Goal: Task Accomplishment & Management: Use online tool/utility

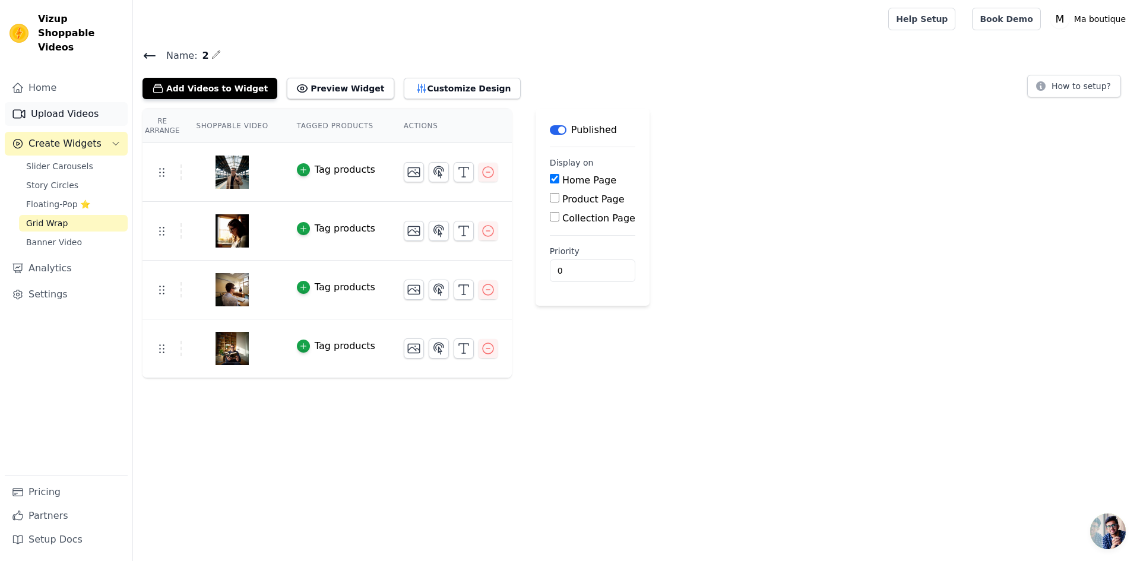
click at [68, 102] on link "Upload Videos" at bounding box center [66, 114] width 123 height 24
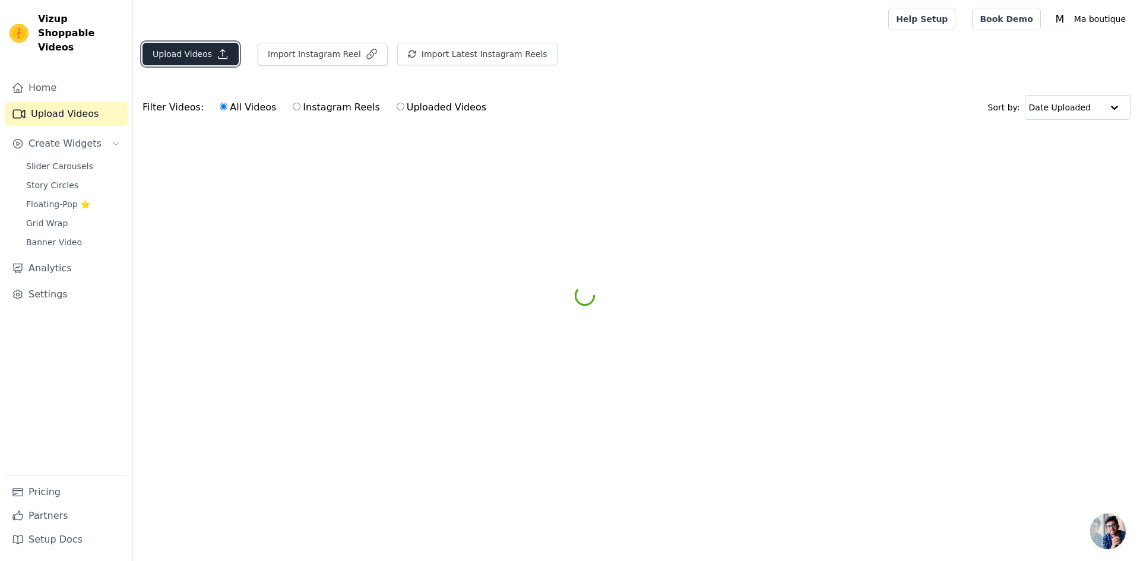
click at [202, 55] on button "Upload Videos" at bounding box center [190, 54] width 96 height 23
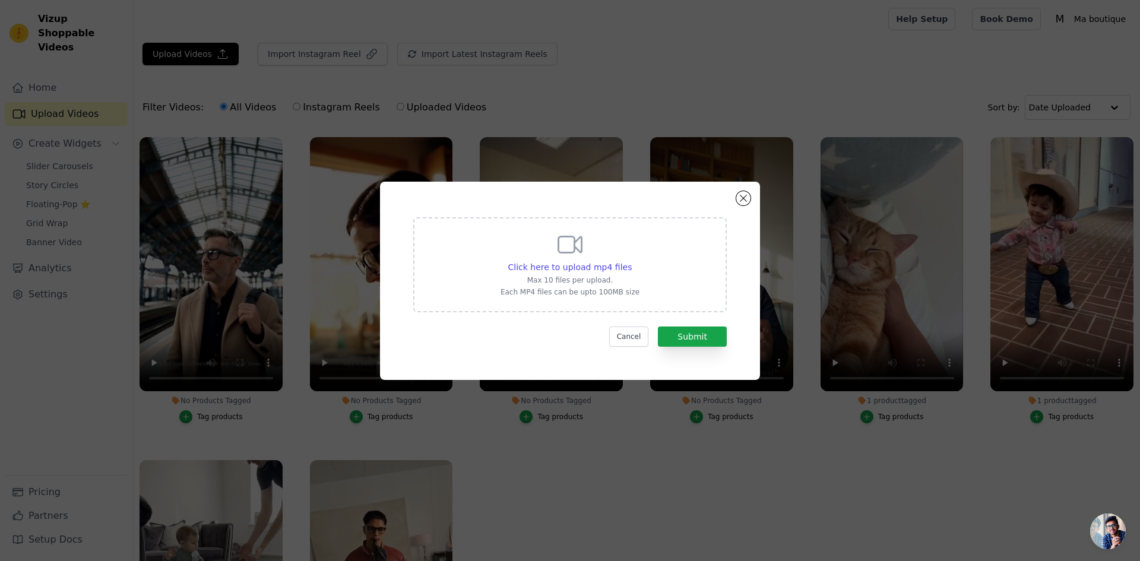
click at [574, 288] on p "Each MP4 files can be upto 100MB size" at bounding box center [569, 291] width 139 height 9
click at [631, 261] on input "Click here to upload mp4 files Max 10 files per upload. Each MP4 files can be u…" at bounding box center [631, 261] width 1 height 1
click at [552, 265] on span "Click here to upload mp4 files" at bounding box center [570, 266] width 124 height 9
click at [631, 261] on input "Click here to upload mp4 files Max 10 files per upload. Each MP4 files can be u…" at bounding box center [631, 261] width 1 height 1
type input "C:\fakepath\Minimal Aesthetic Camera Focus Beach Asmr Vlog TikTok Video.mp4"
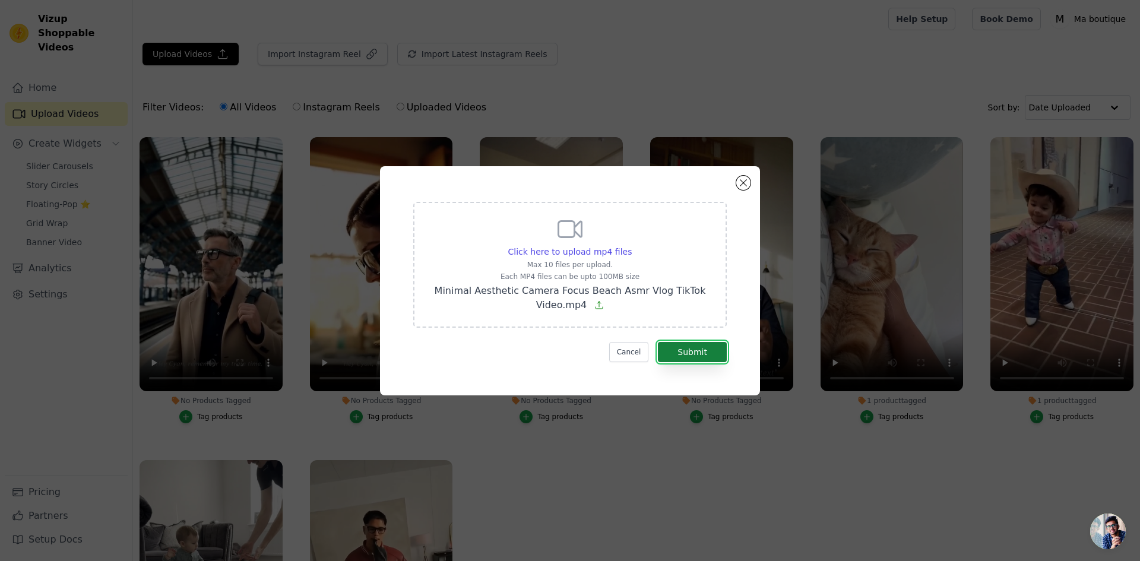
click at [690, 351] on button "Submit" at bounding box center [692, 352] width 69 height 20
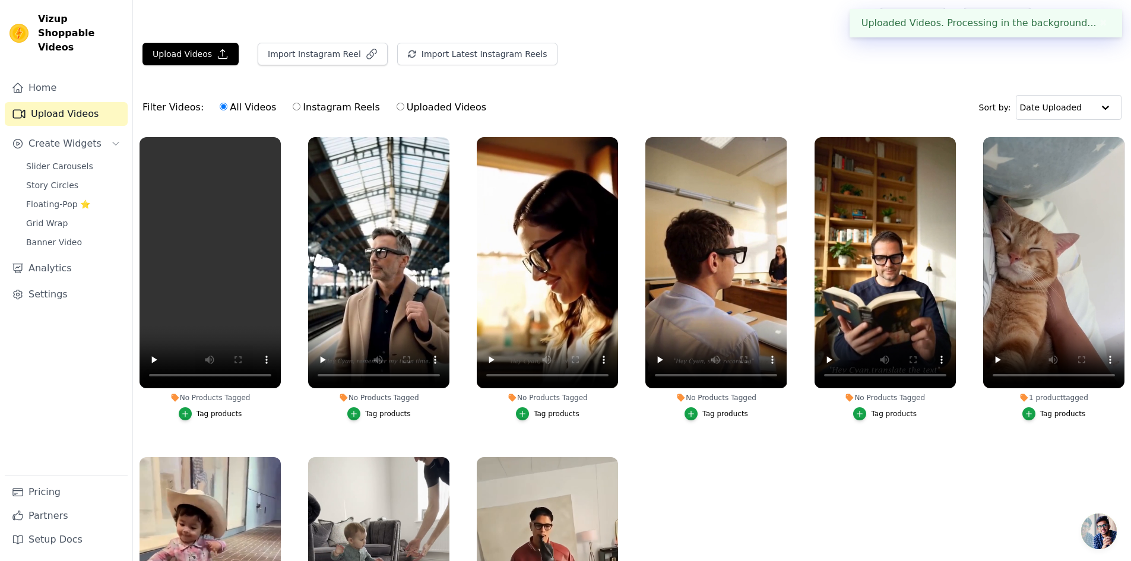
click at [195, 414] on button "Tag products" at bounding box center [211, 413] width 64 height 13
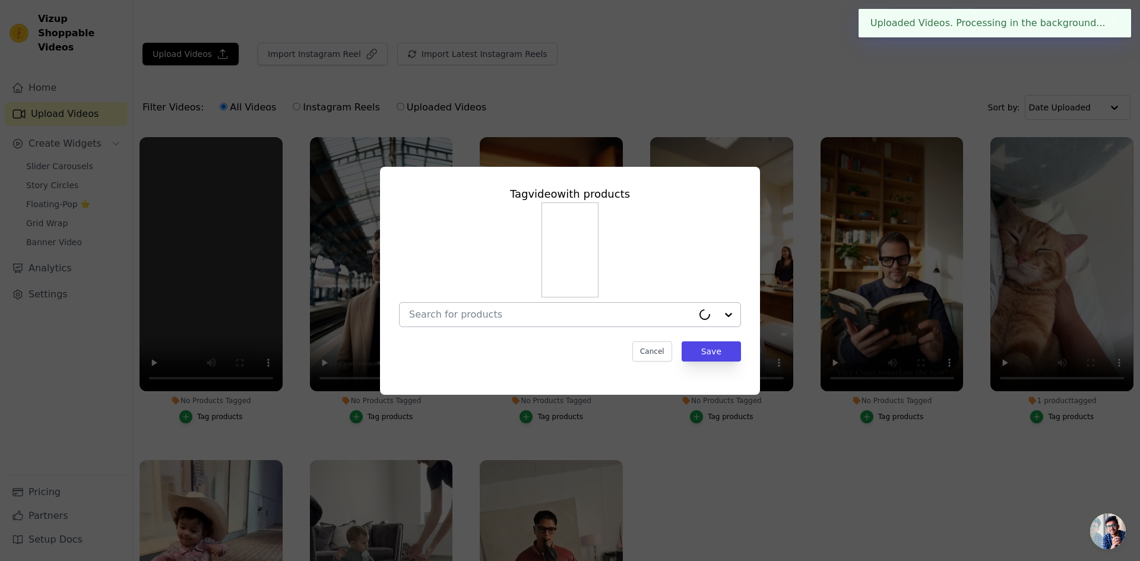
click at [638, 316] on input "No Products Tagged Tag video with products Cancel Save Tag products" at bounding box center [551, 314] width 284 height 11
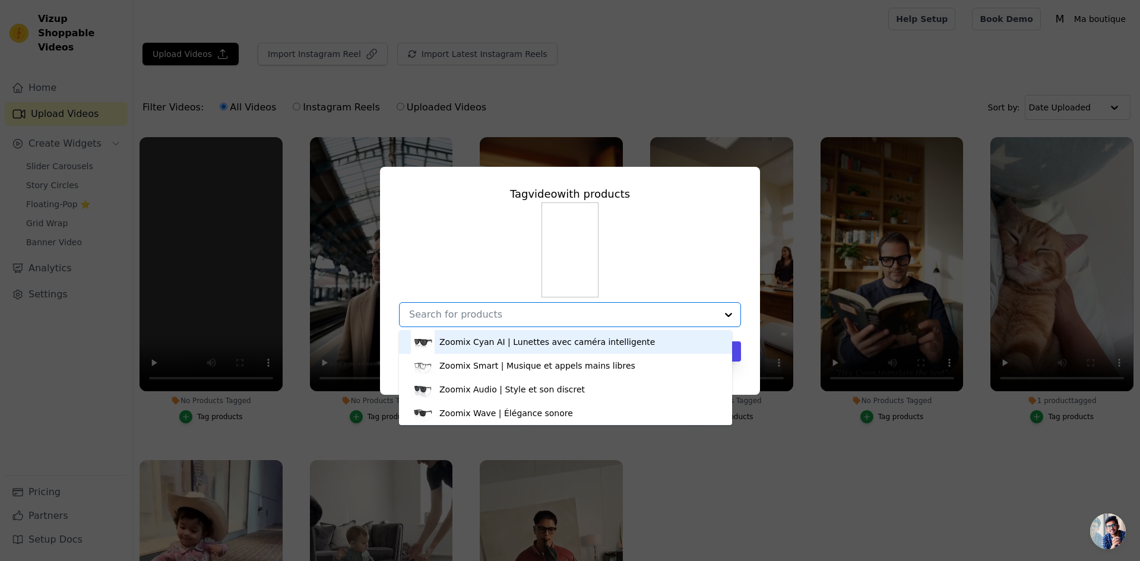
click at [618, 341] on div "Zoomix Cyan AI | Lunettes avec caméra intelligente" at bounding box center [547, 342] width 216 height 12
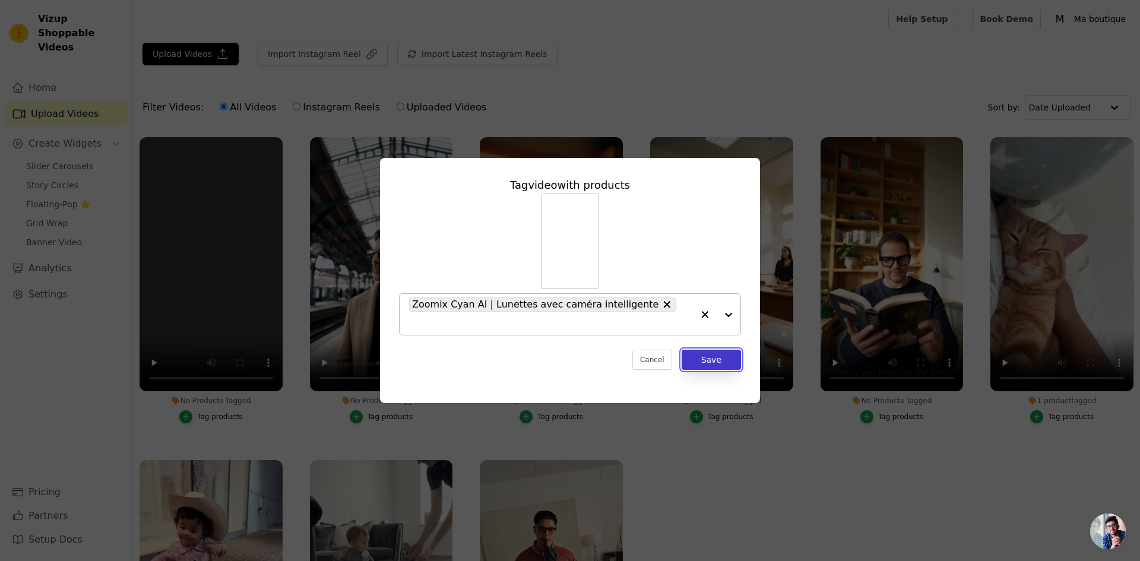
click at [697, 351] on button "Save" at bounding box center [711, 360] width 59 height 20
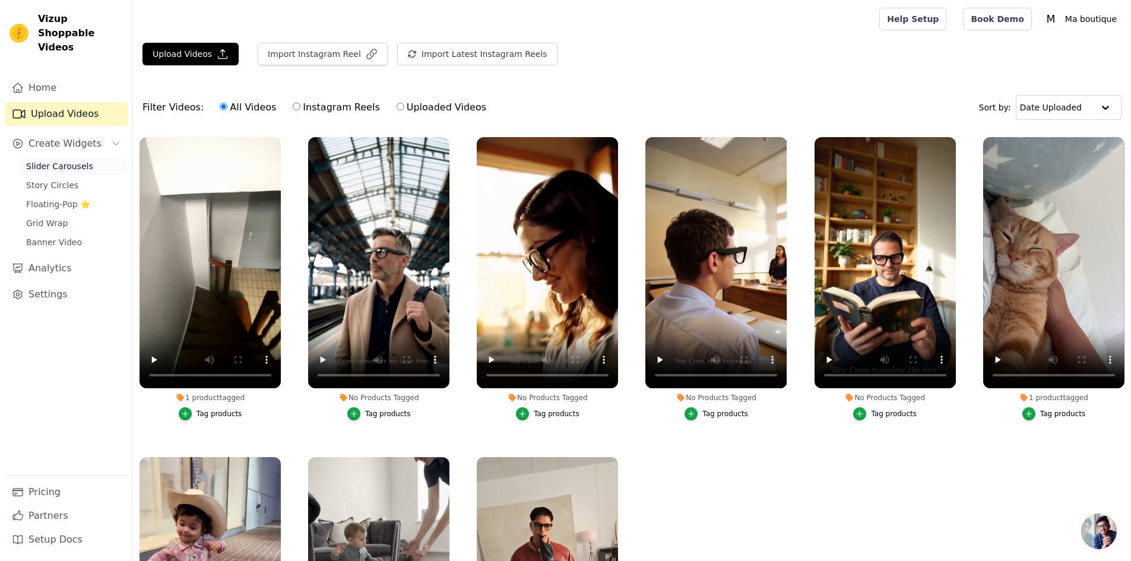
click at [76, 160] on span "Slider Carousels" at bounding box center [59, 166] width 67 height 12
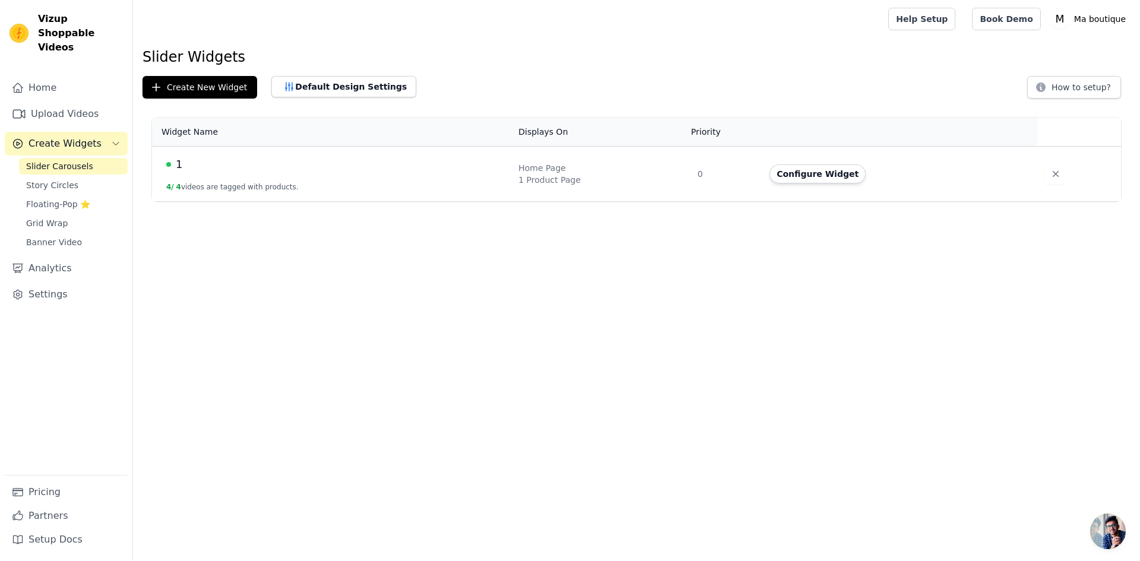
click at [437, 169] on div "1" at bounding box center [335, 164] width 338 height 17
click at [807, 176] on button "Configure Widget" at bounding box center [817, 173] width 96 height 19
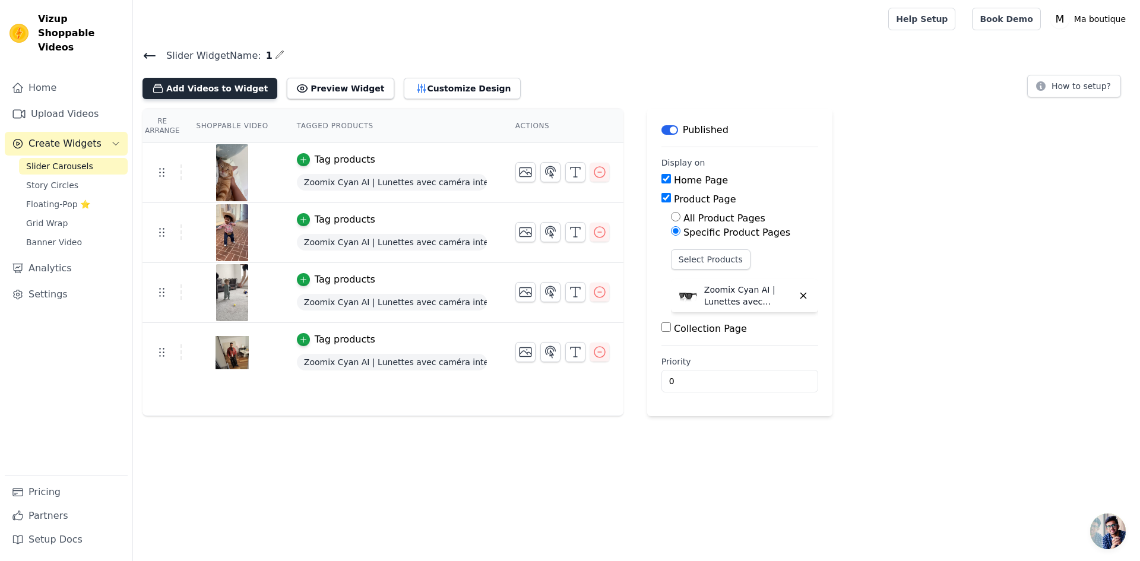
click at [210, 88] on button "Add Videos to Widget" at bounding box center [209, 88] width 135 height 21
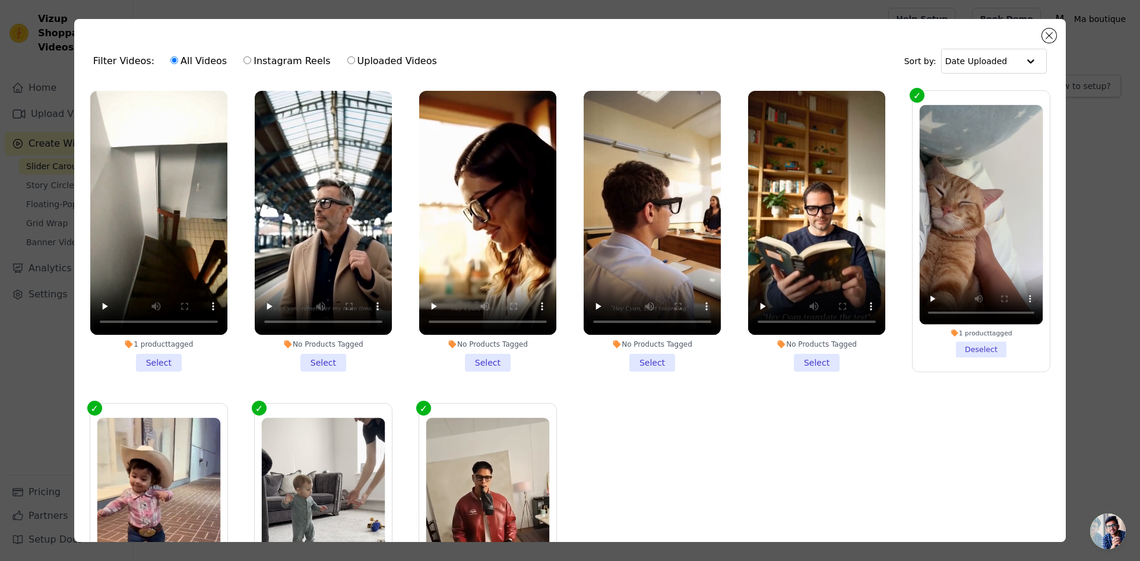
click at [159, 357] on li "1 product tagged Select" at bounding box center [158, 231] width 137 height 281
click at [0, 0] on input "1 product tagged Select" at bounding box center [0, 0] width 0 height 0
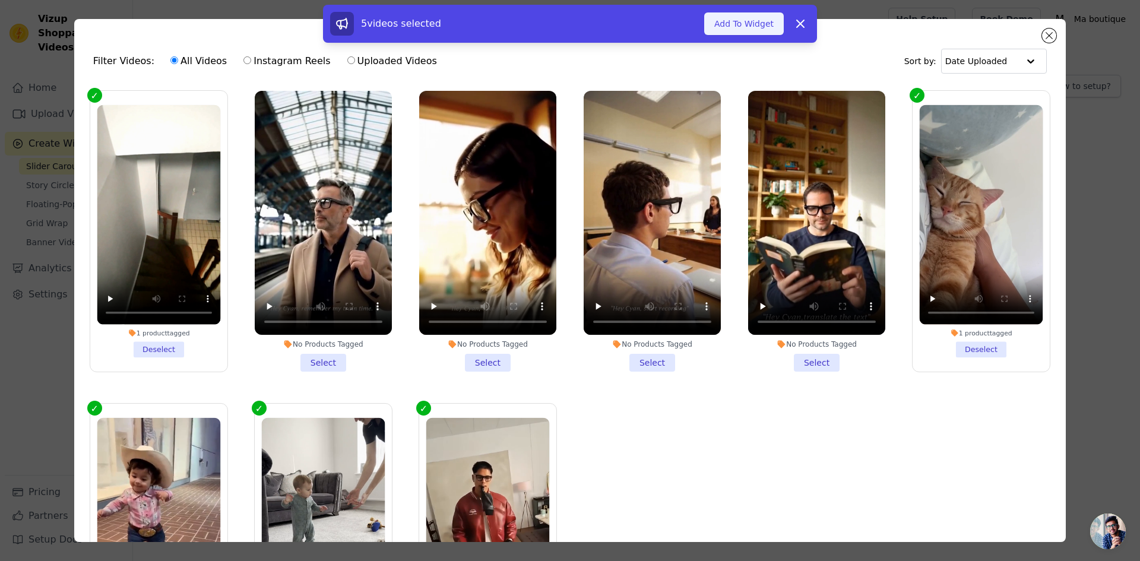
click at [741, 23] on button "Add To Widget" at bounding box center [744, 23] width 80 height 23
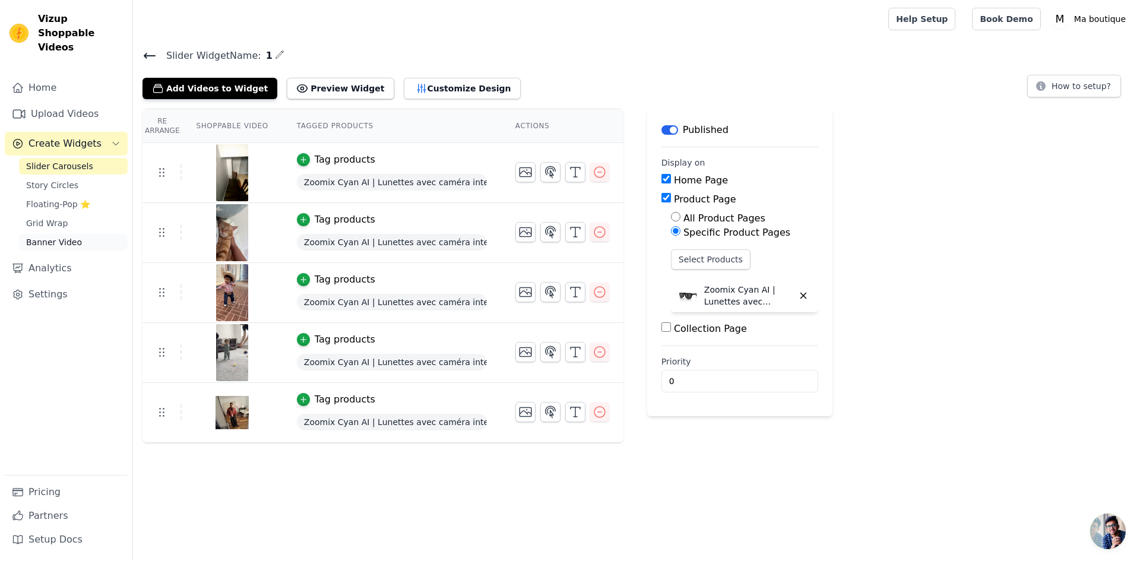
click at [65, 236] on span "Banner Video" at bounding box center [54, 242] width 56 height 12
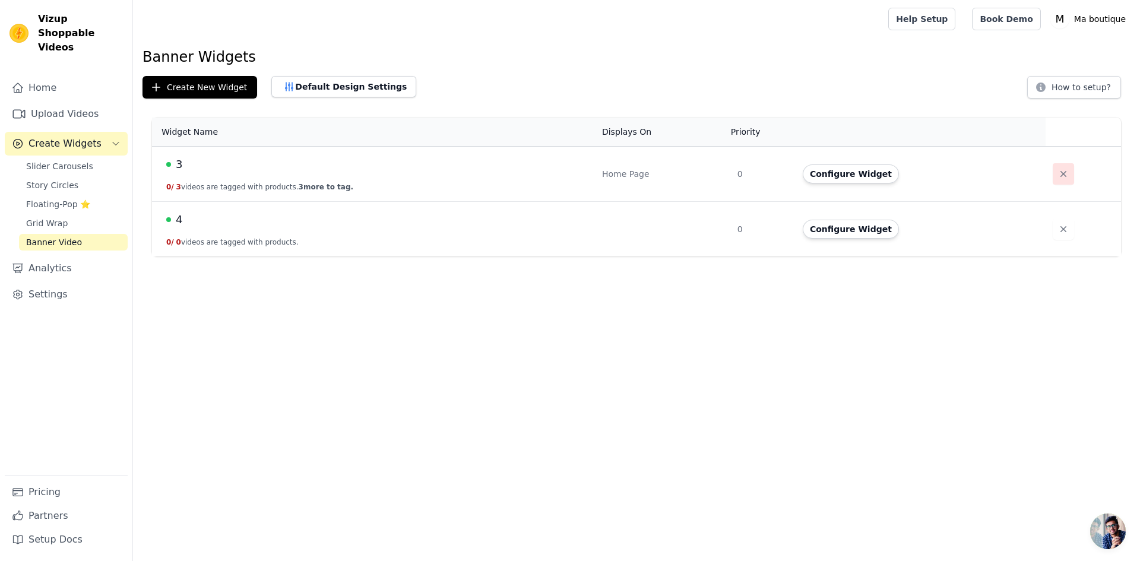
click at [1057, 172] on icon "button" at bounding box center [1063, 174] width 12 height 12
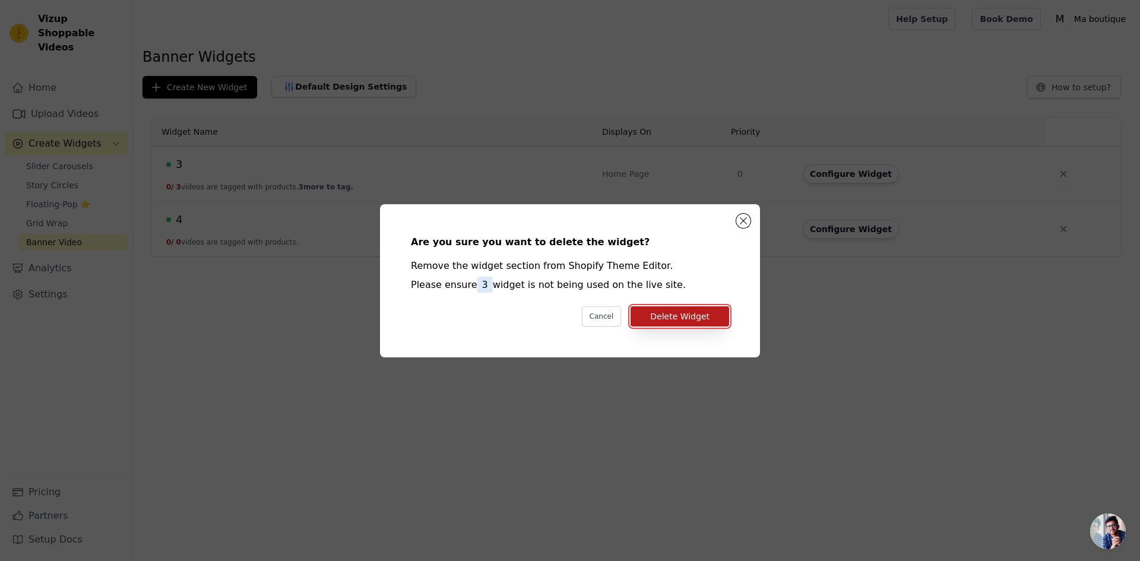
click at [689, 312] on button "Delete Widget" at bounding box center [680, 316] width 99 height 20
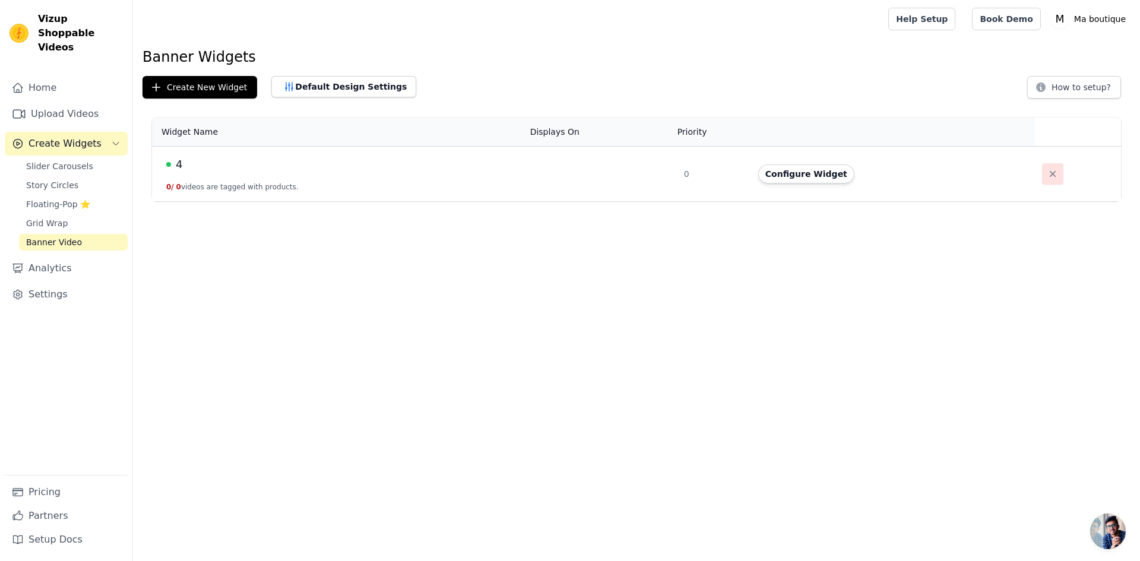
click at [1050, 179] on icon "button" at bounding box center [1053, 174] width 12 height 12
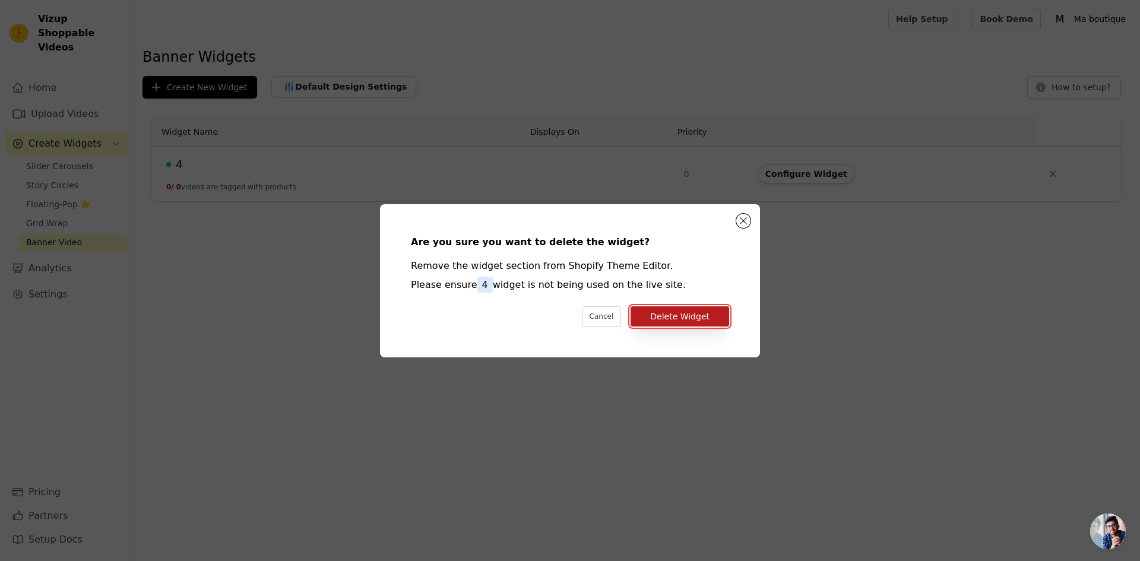
drag, startPoint x: 693, startPoint y: 319, endPoint x: 687, endPoint y: 312, distance: 8.9
click at [691, 316] on button "Delete Widget" at bounding box center [680, 316] width 99 height 20
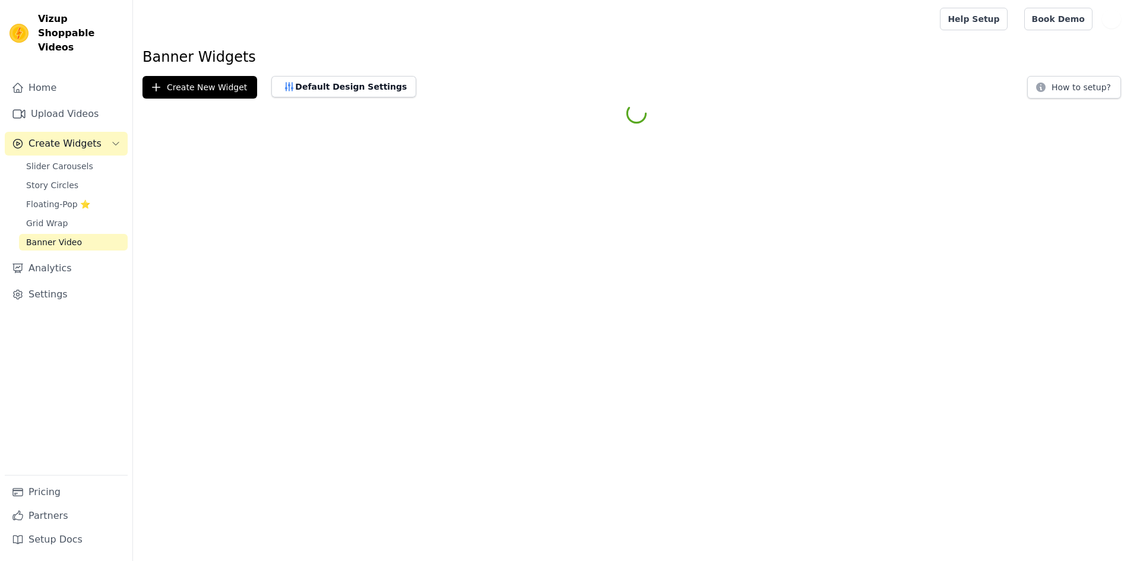
click at [49, 102] on link "Upload Videos" at bounding box center [66, 114] width 123 height 24
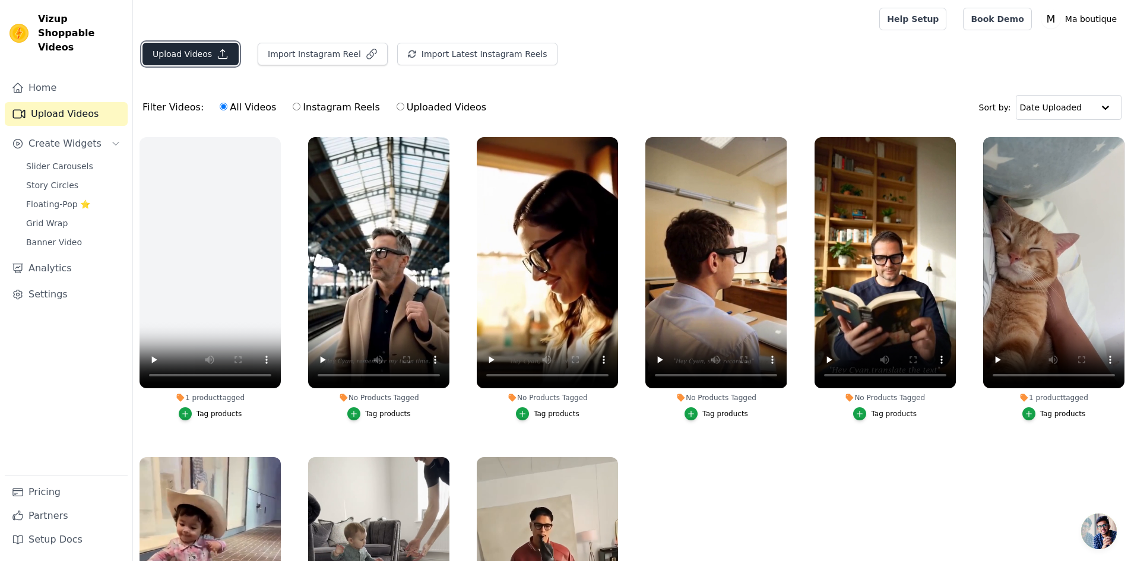
click at [196, 56] on button "Upload Videos" at bounding box center [190, 54] width 96 height 23
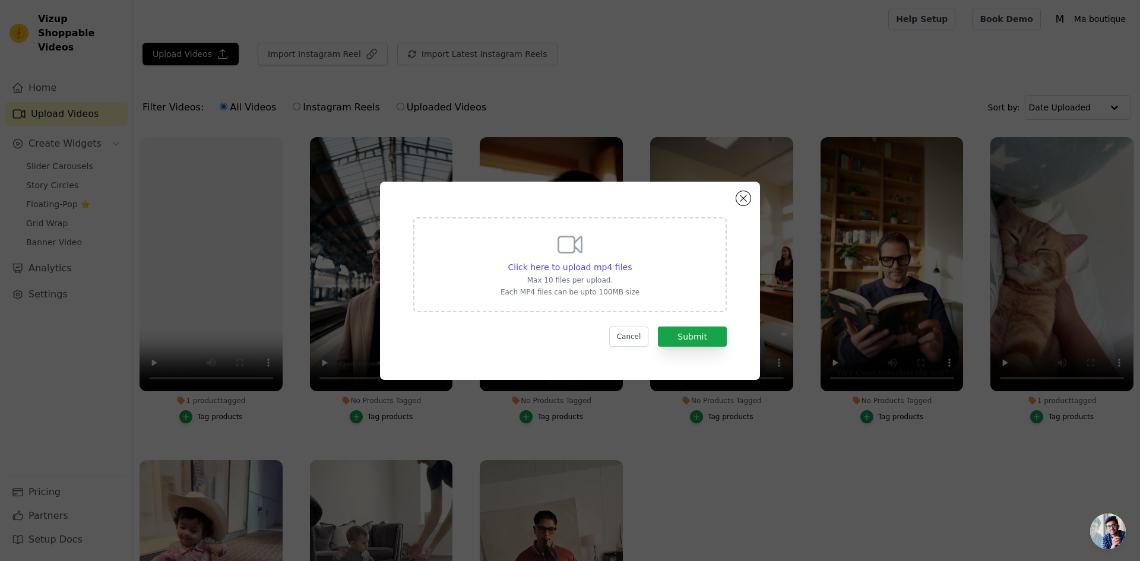
click at [585, 254] on div "Click here to upload mp4 files Max 10 files per upload. Each MP4 files can be u…" at bounding box center [569, 263] width 139 height 66
click at [631, 261] on input "Click here to upload mp4 files Max 10 files per upload. Each MP4 files can be u…" at bounding box center [631, 261] width 1 height 1
type input "C:\fakepath\e65436f5f9564fd2936961e76faa6a9b.HD-720p-4.5Mbps-51089650.mp4"
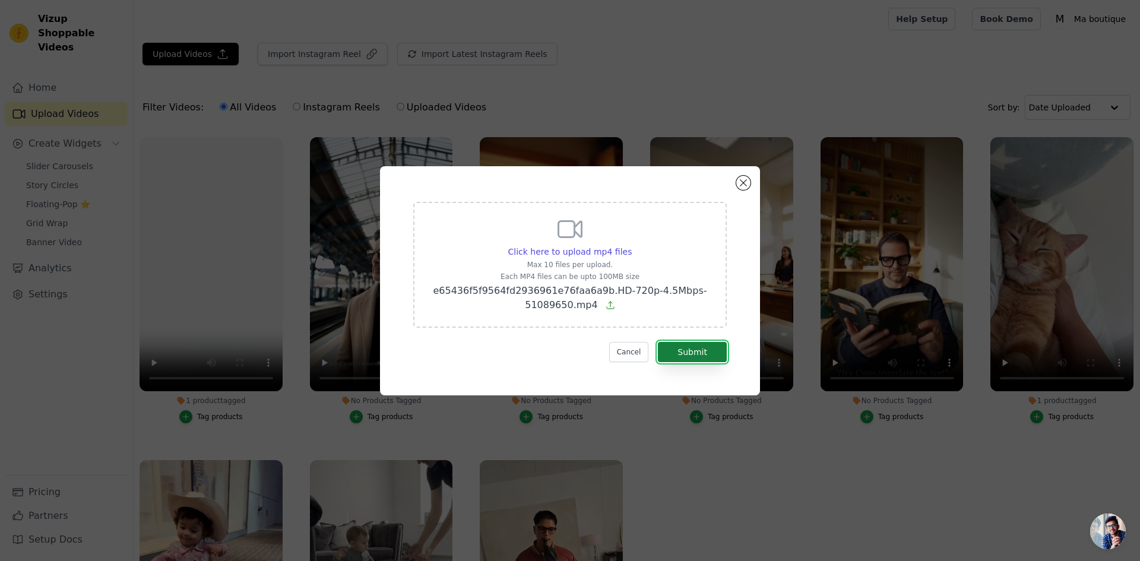
click at [708, 351] on button "Submit" at bounding box center [692, 352] width 69 height 20
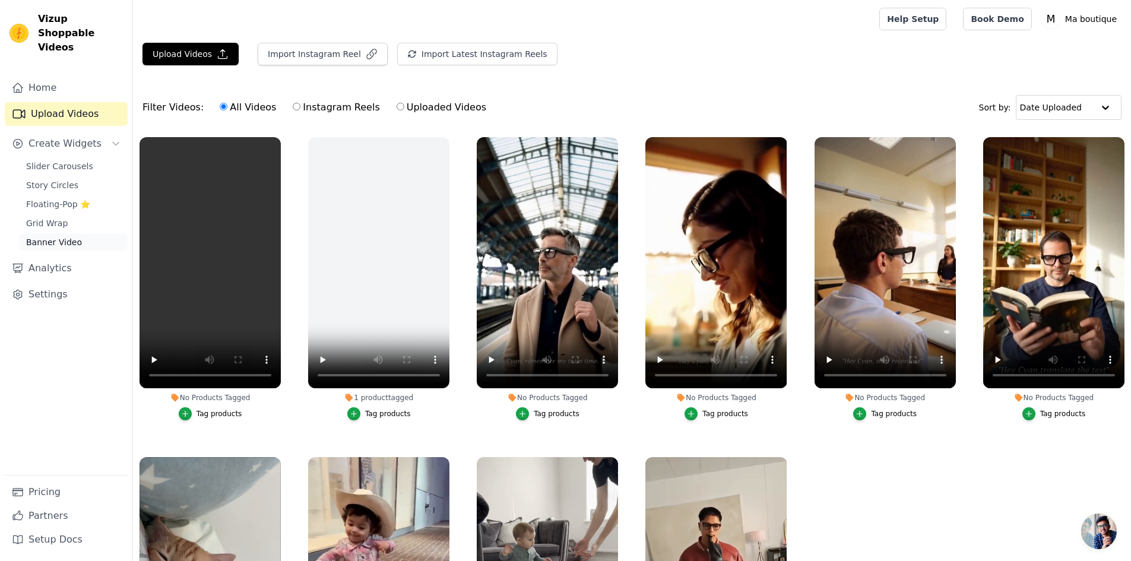
click at [51, 236] on span "Banner Video" at bounding box center [54, 242] width 56 height 12
click at [67, 236] on span "Banner Video" at bounding box center [54, 242] width 56 height 12
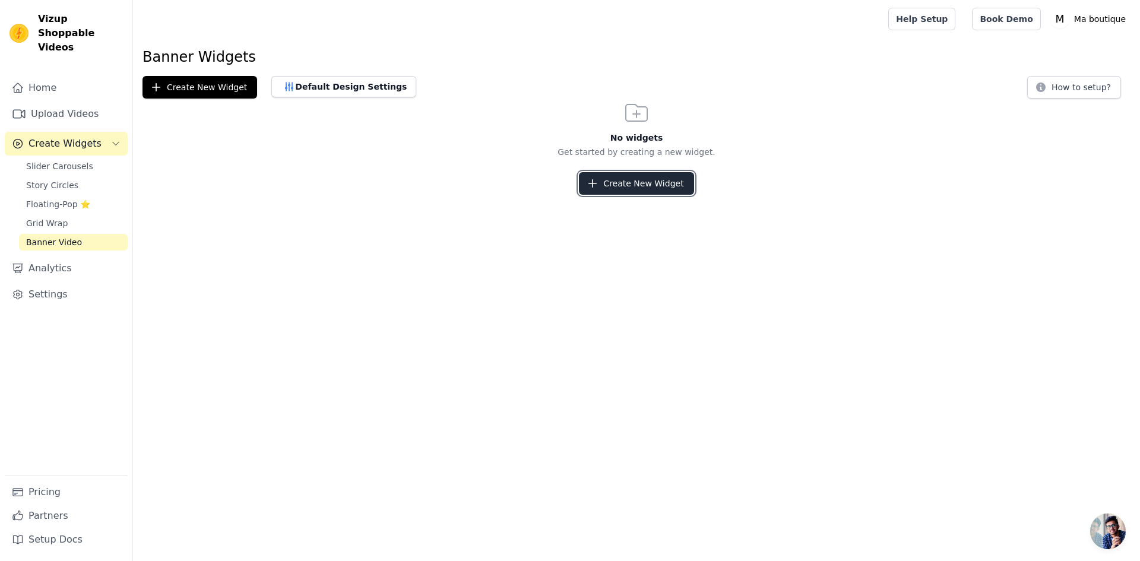
click at [623, 179] on button "Create New Widget" at bounding box center [636, 183] width 115 height 23
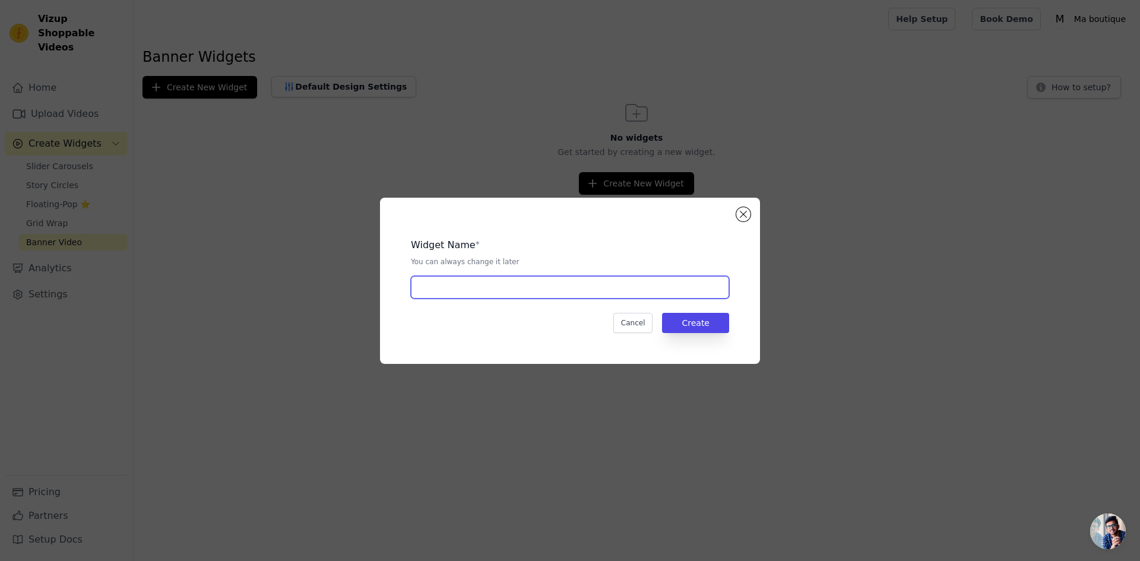
click at [635, 286] on input "text" at bounding box center [570, 287] width 318 height 23
type input "890"
drag, startPoint x: 511, startPoint y: 362, endPoint x: 657, endPoint y: 337, distance: 147.6
click at [539, 363] on div "Widget Name * You can always change it later 890 Cancel Create" at bounding box center [570, 281] width 380 height 166
click at [701, 324] on button "Create" at bounding box center [695, 323] width 67 height 20
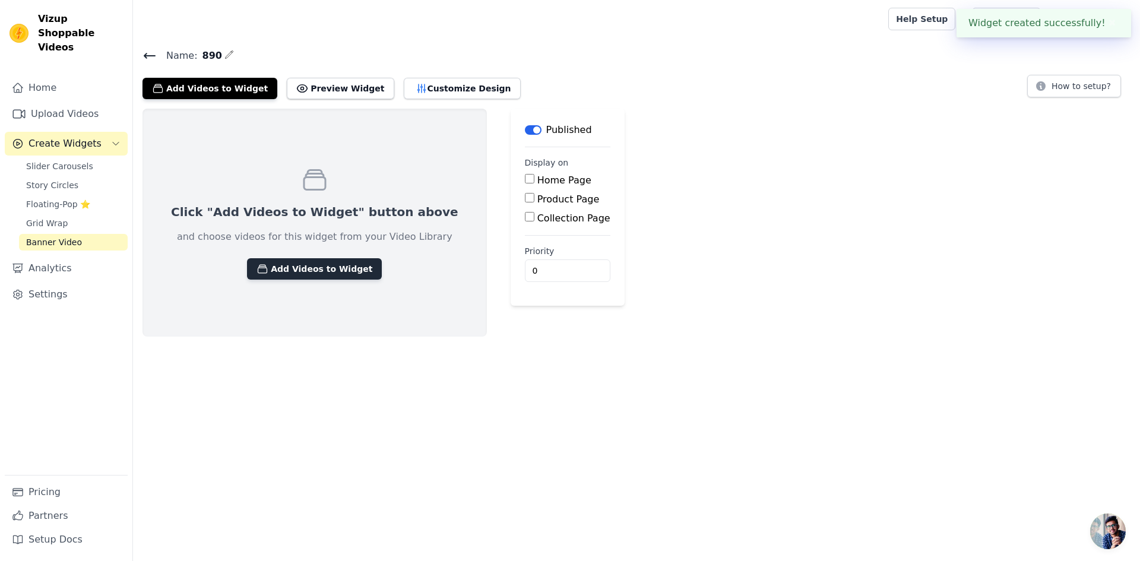
click at [314, 264] on button "Add Videos to Widget" at bounding box center [314, 268] width 135 height 21
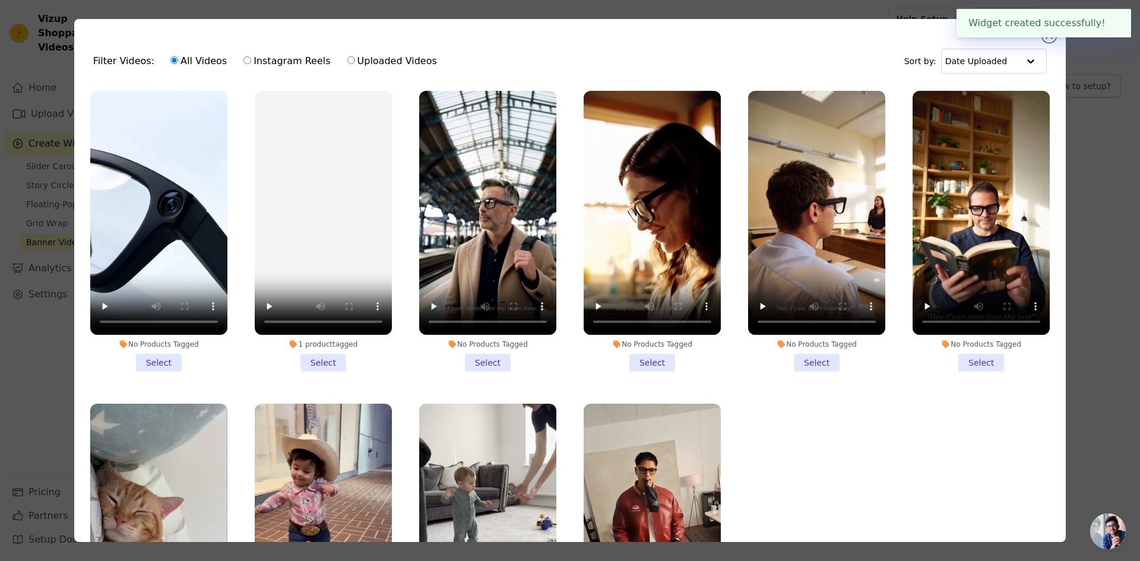
click at [161, 354] on li "No Products Tagged Select" at bounding box center [158, 231] width 137 height 281
click at [0, 0] on input "No Products Tagged Select" at bounding box center [0, 0] width 0 height 0
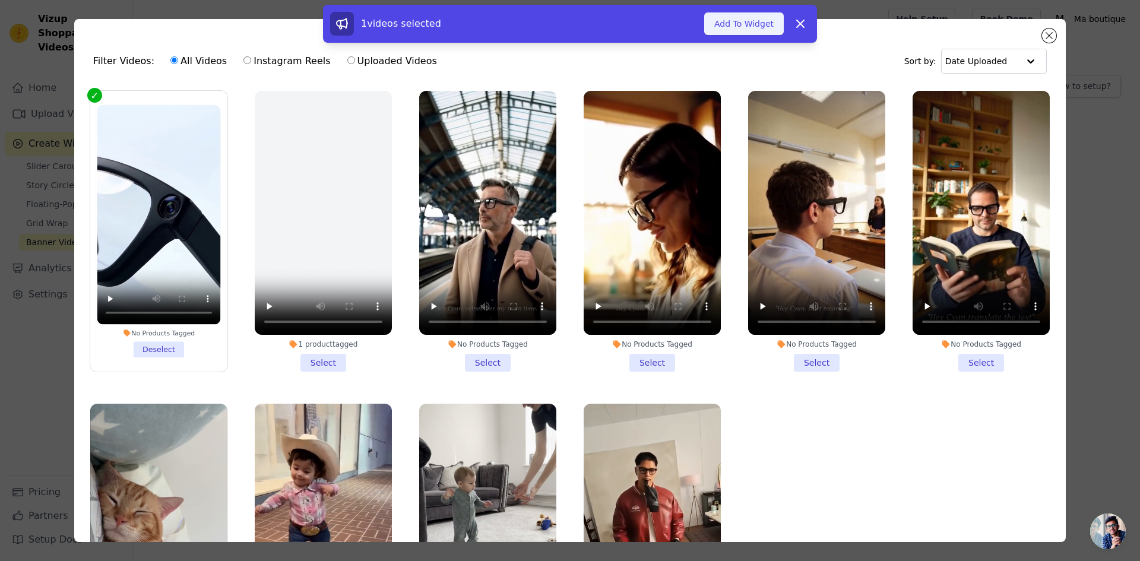
click at [747, 23] on button "Add To Widget" at bounding box center [744, 23] width 80 height 23
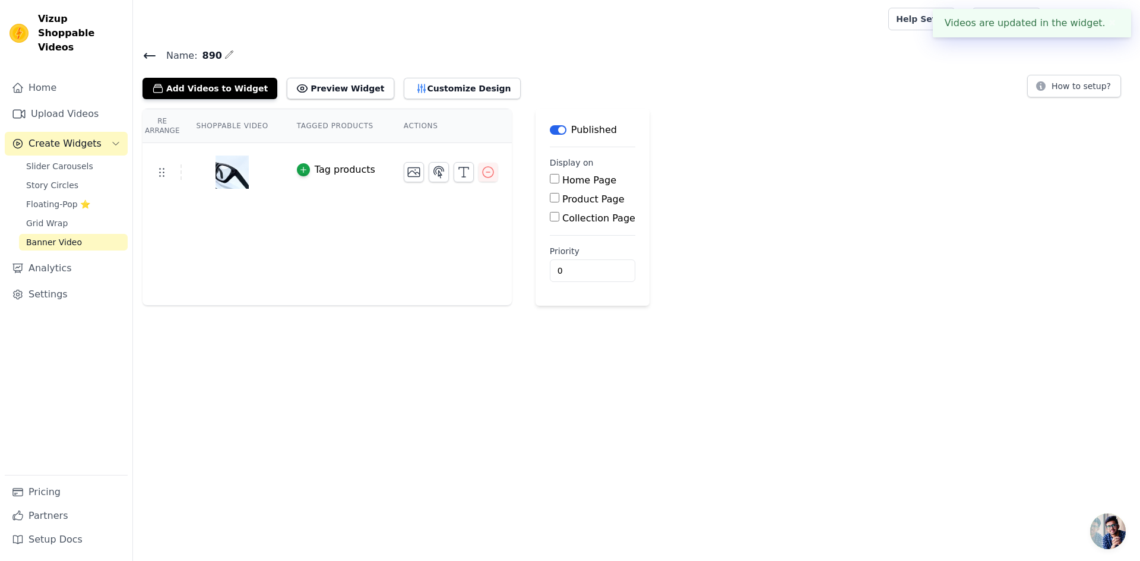
click at [550, 180] on input "Home Page" at bounding box center [554, 178] width 9 height 9
checkbox input "true"
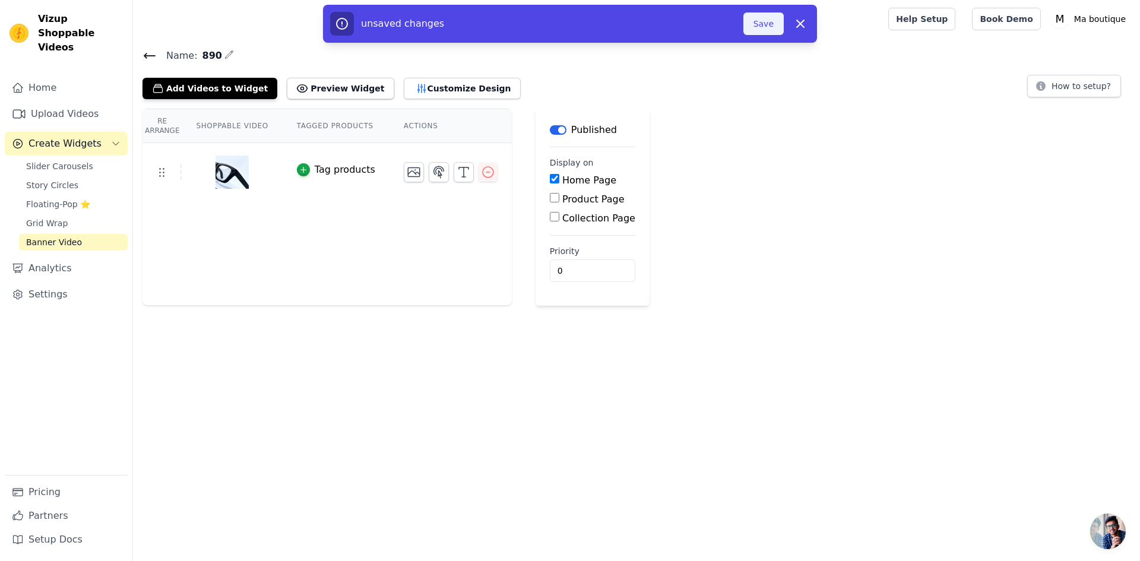
click at [761, 27] on button "Save" at bounding box center [763, 23] width 40 height 23
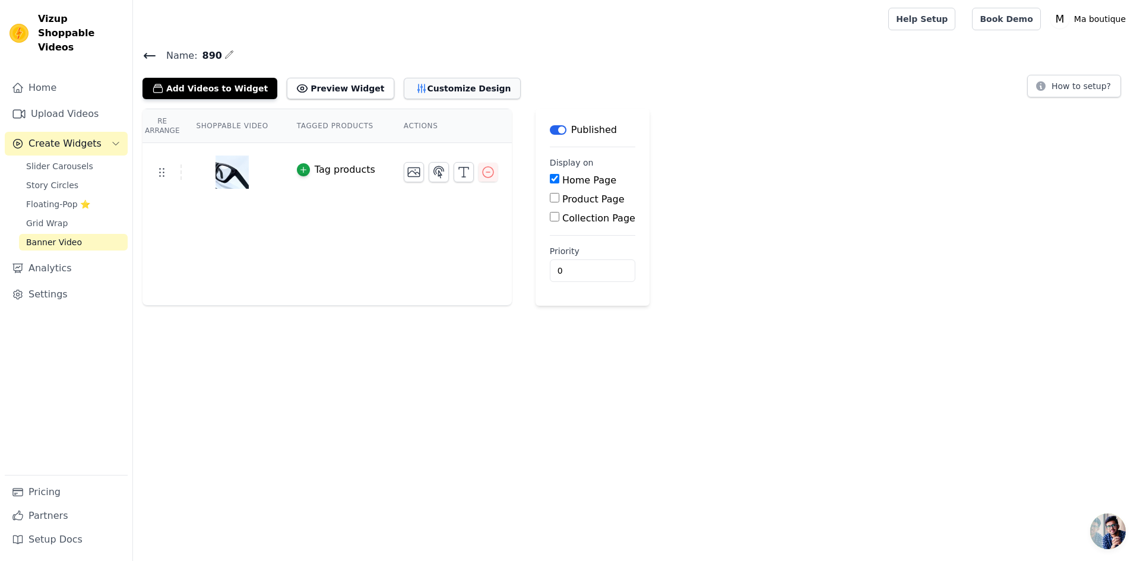
click at [425, 87] on button "Customize Design" at bounding box center [462, 88] width 117 height 21
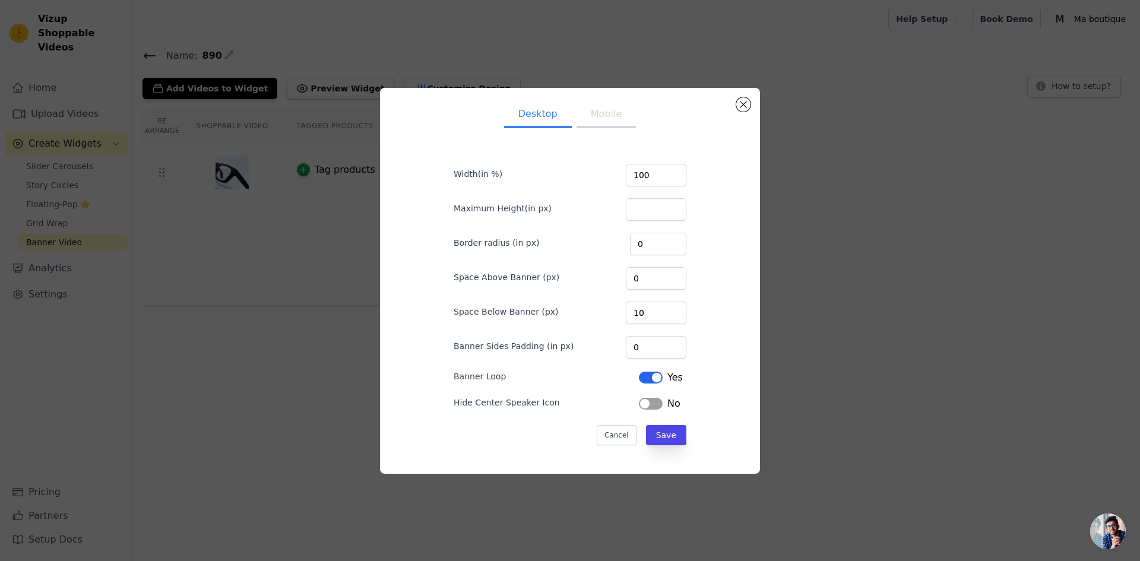
click at [616, 120] on button "Mobile" at bounding box center [605, 115] width 59 height 26
click at [648, 405] on button "Label" at bounding box center [651, 404] width 24 height 12
click at [650, 376] on button "Label" at bounding box center [651, 378] width 24 height 12
click at [668, 435] on button "Save" at bounding box center [666, 435] width 40 height 20
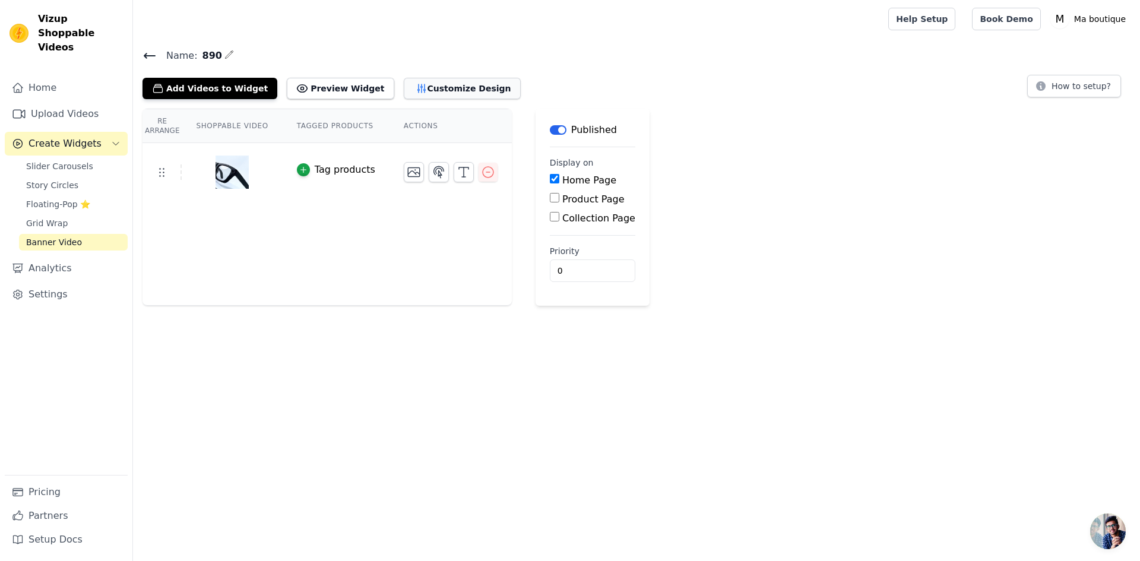
click at [422, 87] on button "Customize Design" at bounding box center [462, 88] width 117 height 21
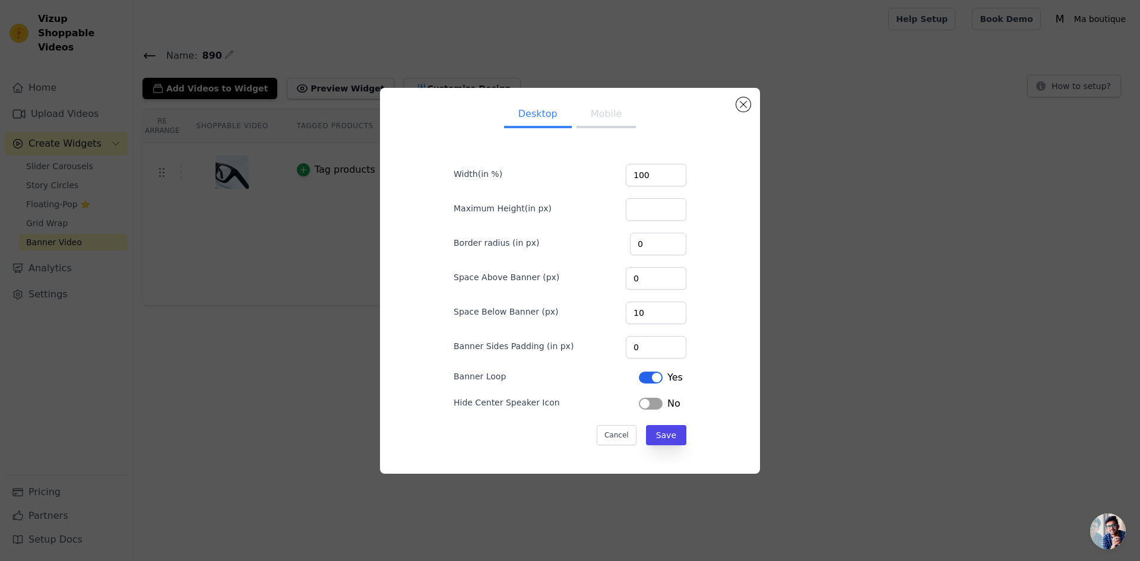
click at [601, 118] on button "Mobile" at bounding box center [605, 115] width 59 height 26
click at [639, 379] on button "Label" at bounding box center [651, 378] width 24 height 12
click at [642, 407] on button "Label" at bounding box center [651, 404] width 24 height 12
click at [667, 436] on button "Save" at bounding box center [666, 435] width 40 height 20
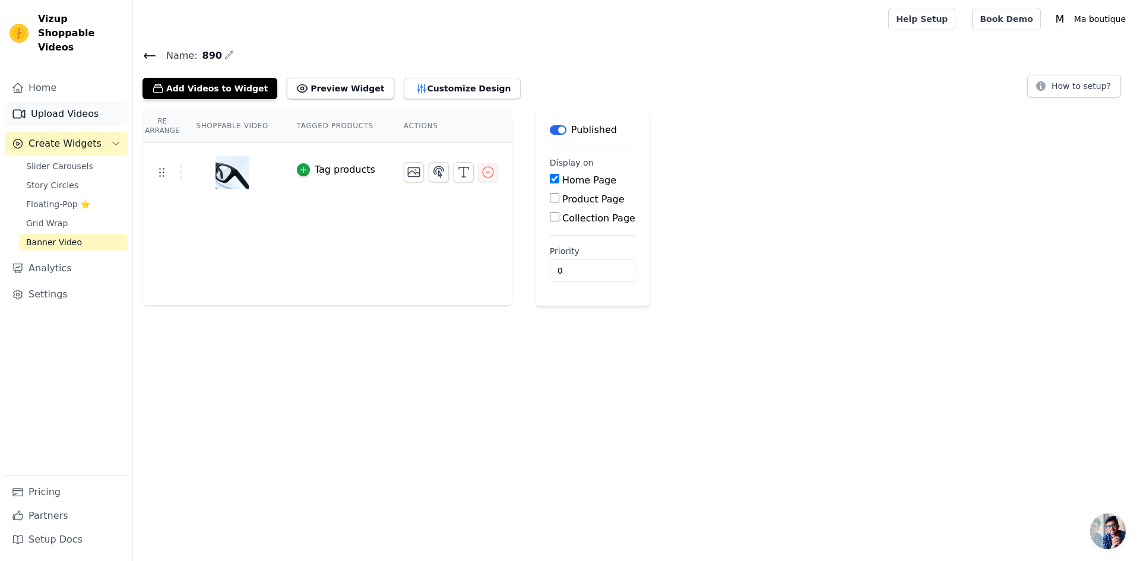
click at [68, 102] on link "Upload Videos" at bounding box center [66, 114] width 123 height 24
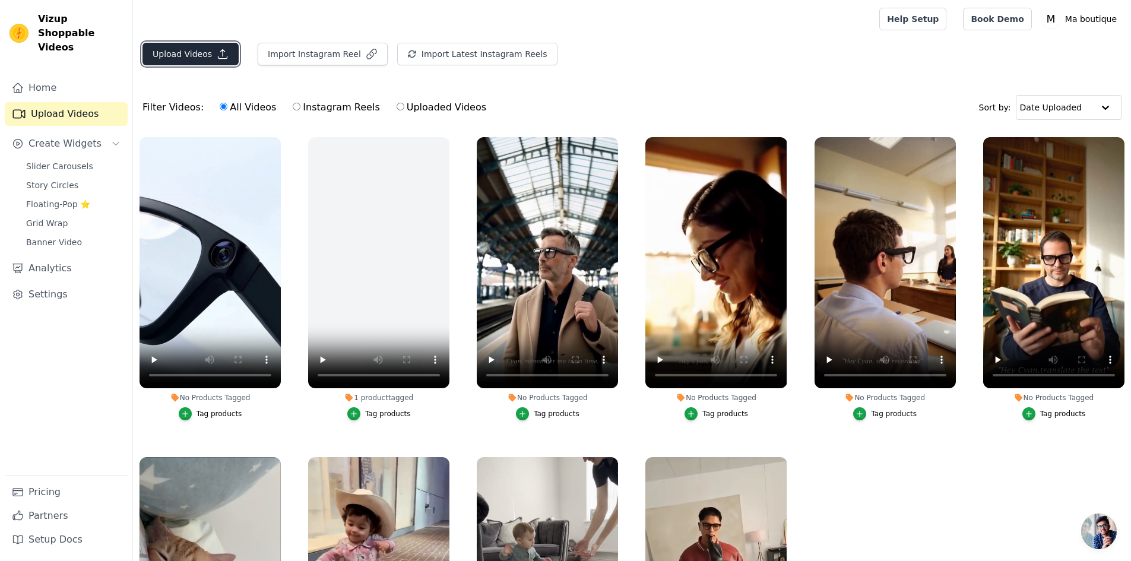
click at [186, 47] on button "Upload Videos" at bounding box center [190, 54] width 96 height 23
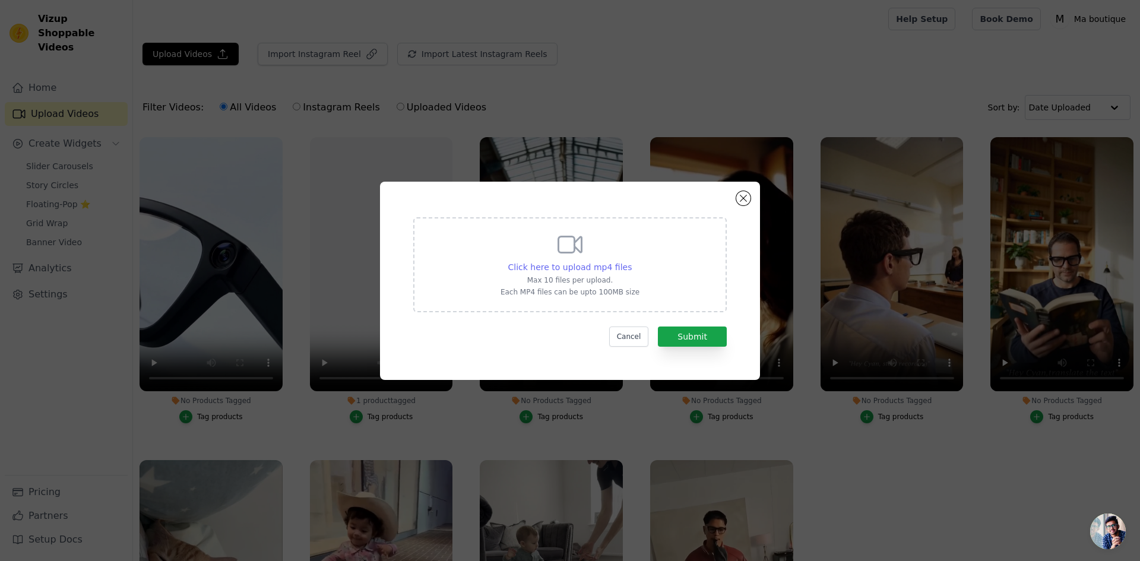
click at [598, 269] on span "Click here to upload mp4 files" at bounding box center [570, 266] width 124 height 9
click at [631, 261] on input "Click here to upload mp4 files Max 10 files per upload. Each MP4 files can be u…" at bounding box center [631, 261] width 1 height 1
type input "C:\fakepath\Capturez l’instant (800 x 800 px).mp4"
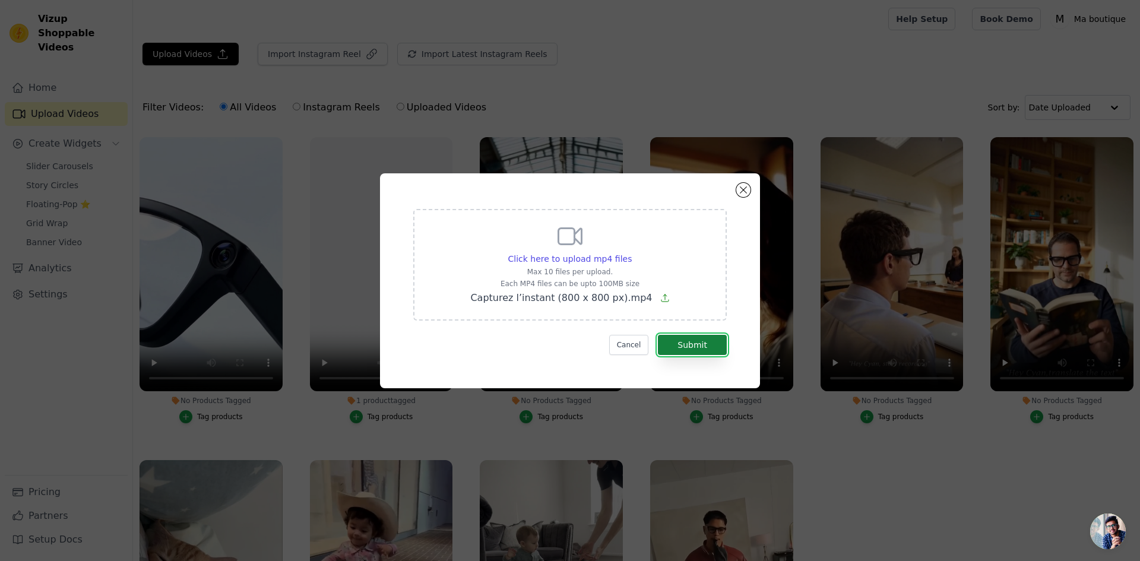
click at [704, 349] on button "Submit" at bounding box center [692, 345] width 69 height 20
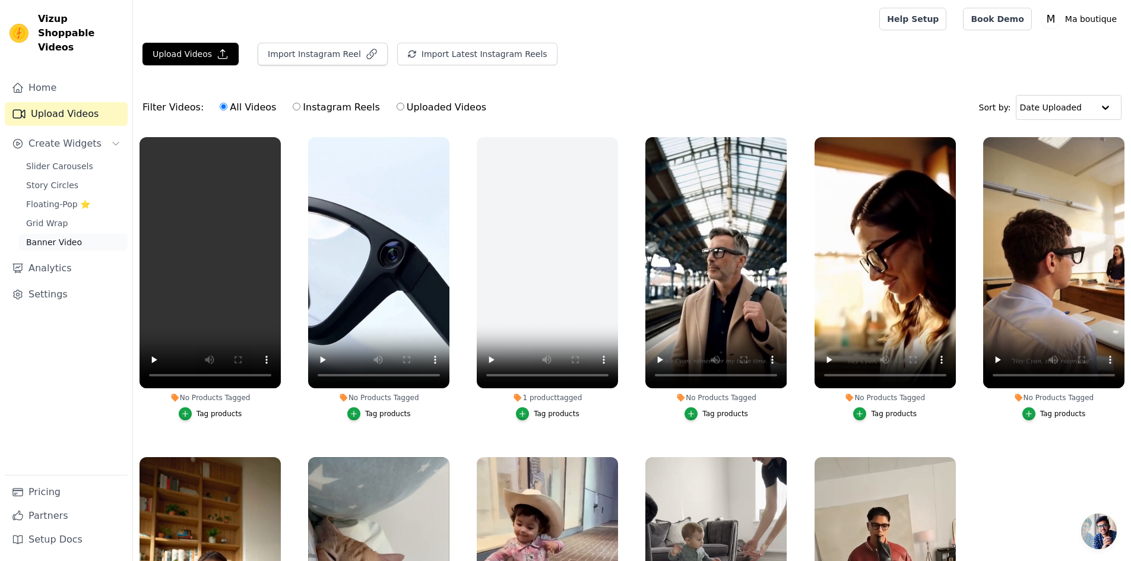
click at [68, 236] on span "Banner Video" at bounding box center [54, 242] width 56 height 12
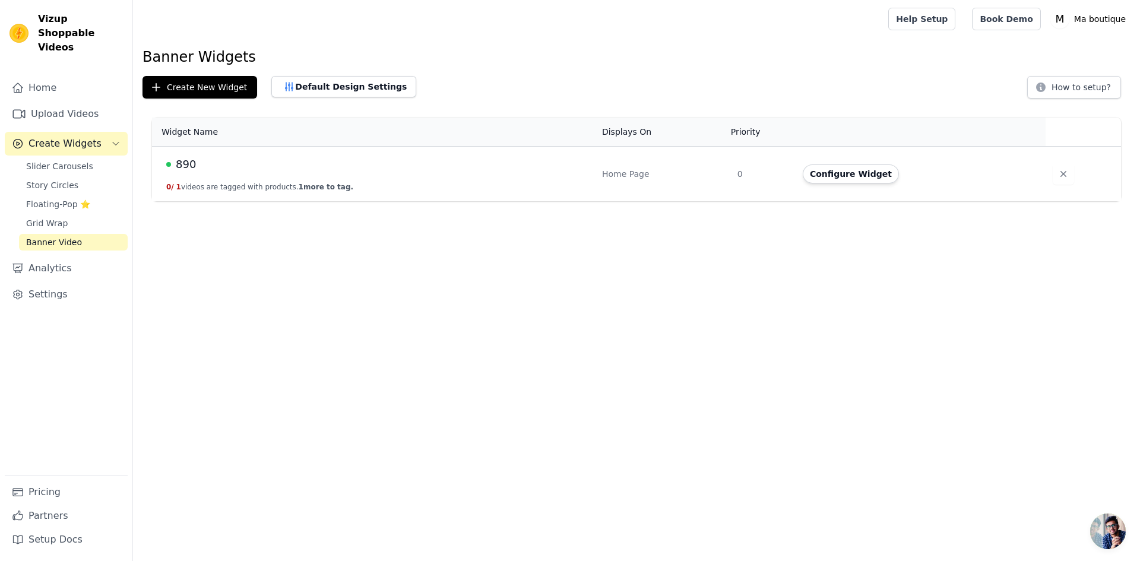
click at [847, 173] on button "Configure Widget" at bounding box center [851, 173] width 96 height 19
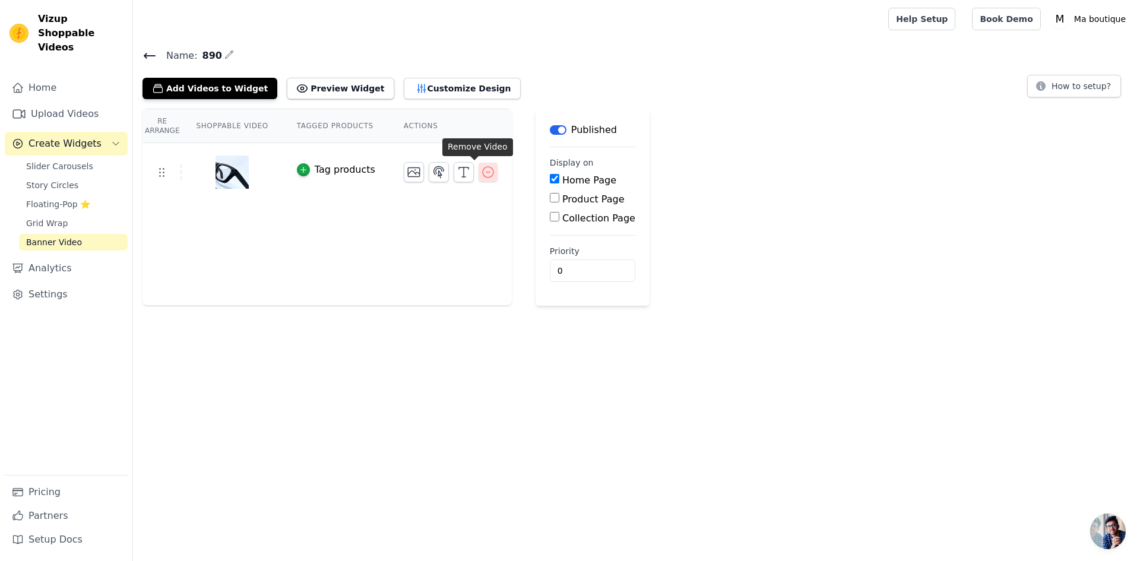
click at [483, 172] on icon "button" at bounding box center [488, 172] width 11 height 11
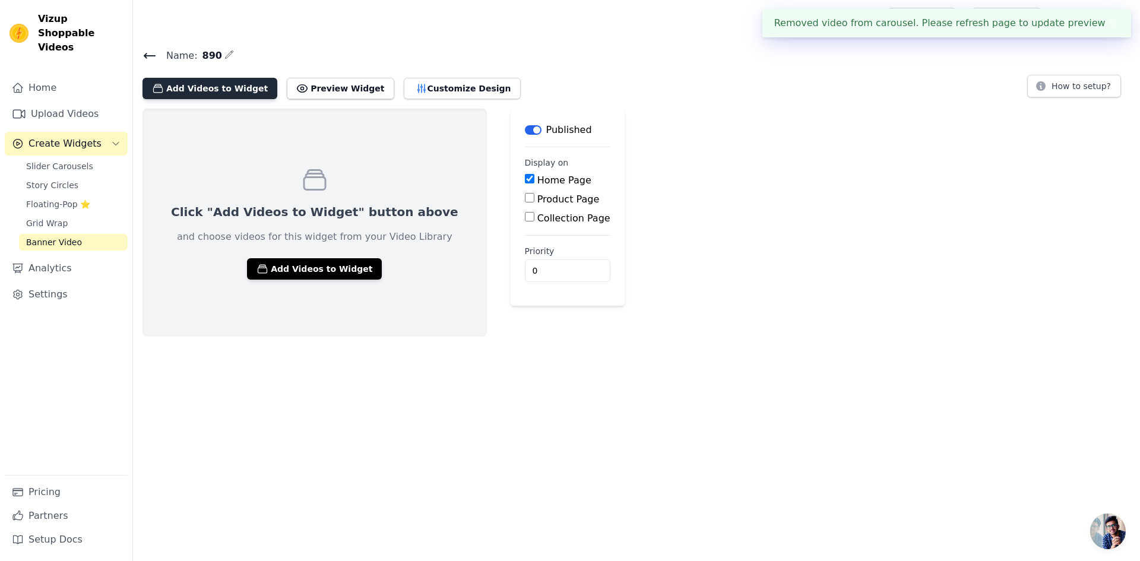
click at [210, 87] on button "Add Videos to Widget" at bounding box center [209, 88] width 135 height 21
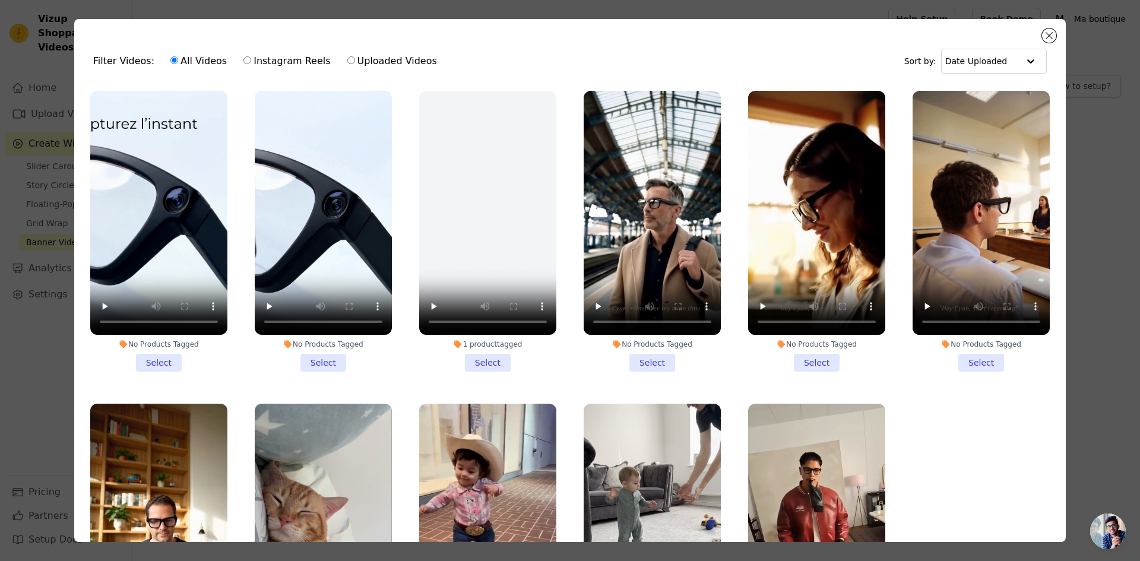
click at [156, 358] on li "No Products Tagged Select" at bounding box center [158, 231] width 137 height 281
click at [0, 0] on input "No Products Tagged Select" at bounding box center [0, 0] width 0 height 0
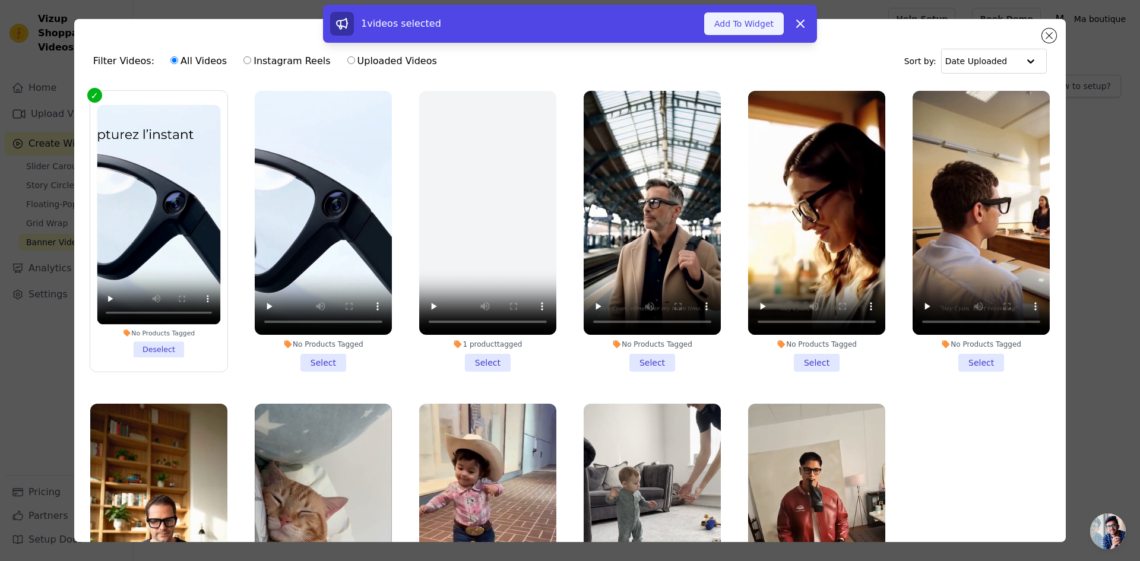
click at [757, 26] on button "Add To Widget" at bounding box center [744, 23] width 80 height 23
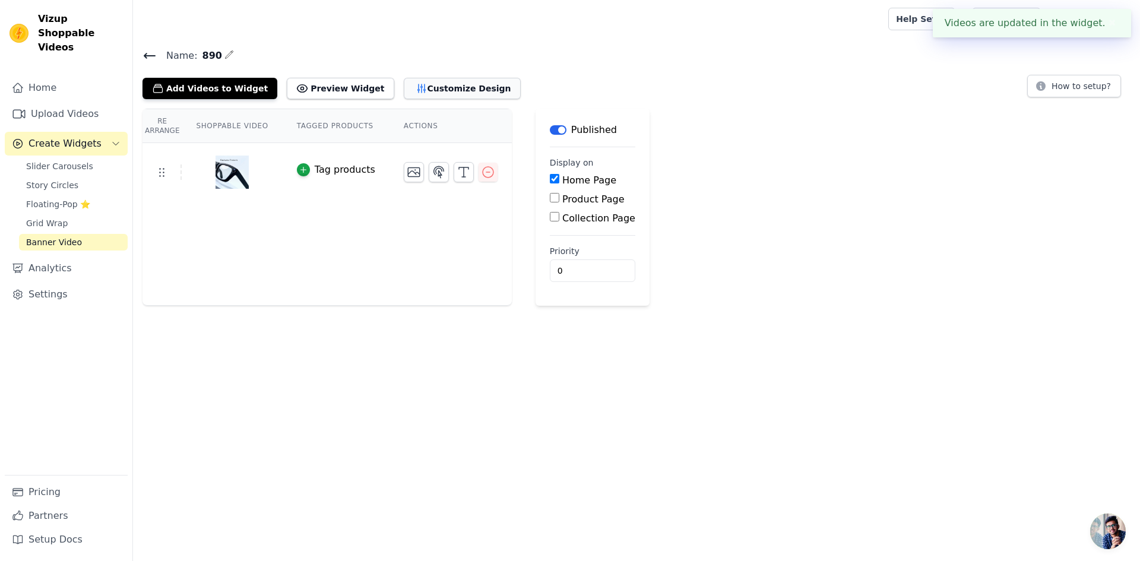
click at [446, 83] on button "Customize Design" at bounding box center [462, 88] width 117 height 21
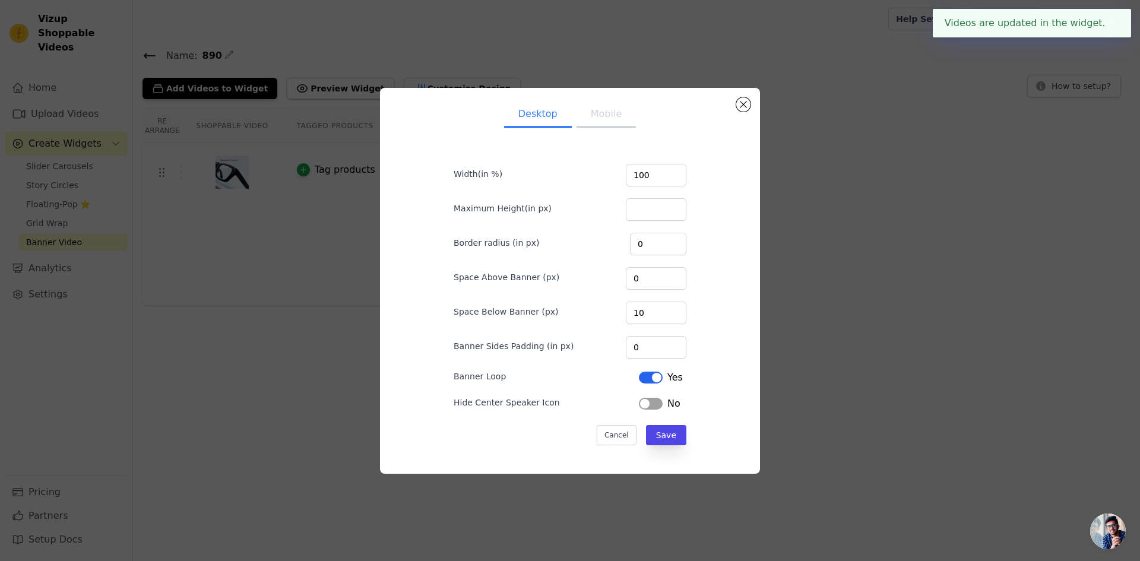
click at [598, 116] on button "Mobile" at bounding box center [605, 115] width 59 height 26
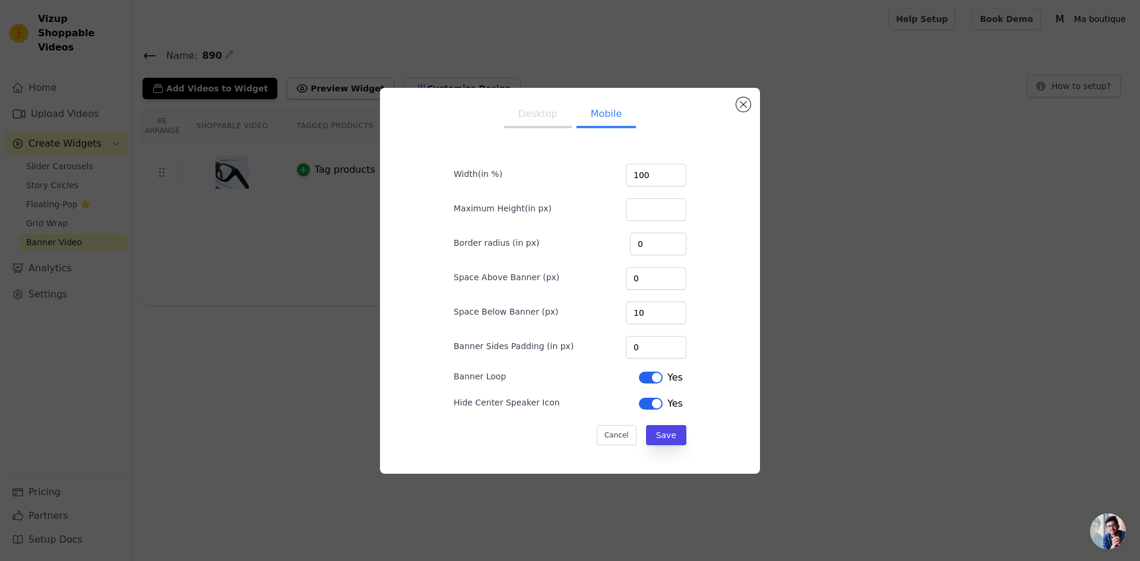
click at [536, 124] on button "Desktop" at bounding box center [538, 115] width 68 height 26
click at [639, 405] on button "Label" at bounding box center [651, 404] width 24 height 12
click at [607, 123] on button "Mobile" at bounding box center [605, 115] width 59 height 26
click at [658, 435] on button "Save" at bounding box center [666, 435] width 40 height 20
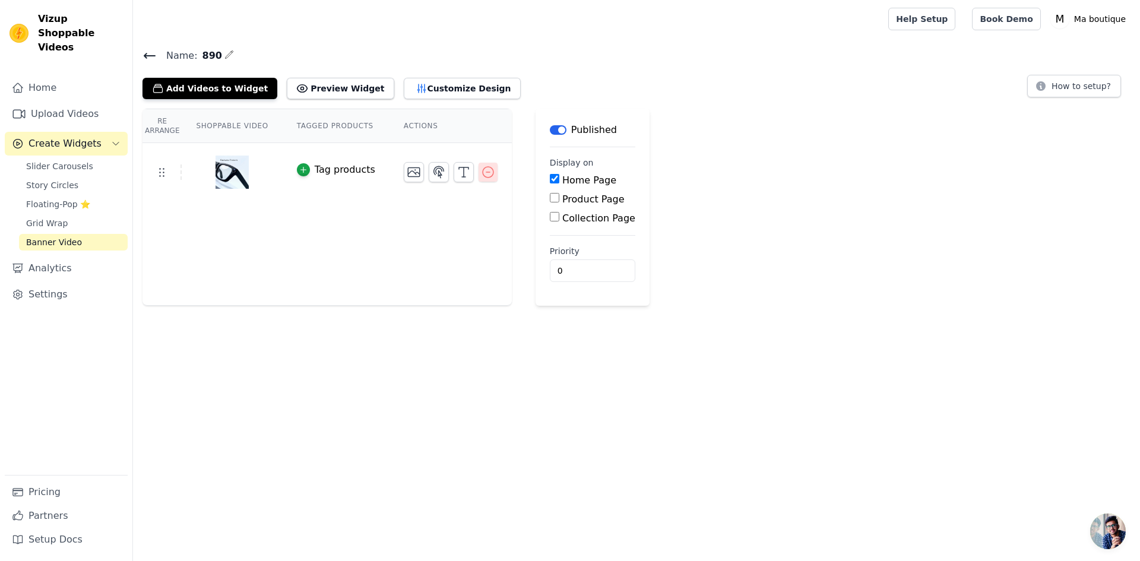
click at [483, 172] on icon "button" at bounding box center [488, 172] width 11 height 11
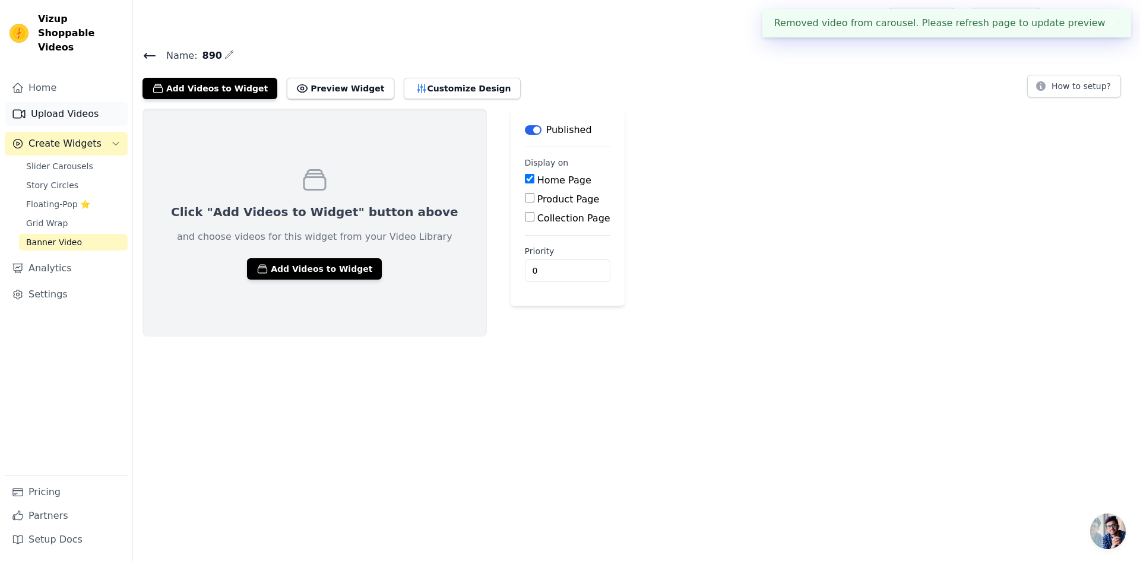
click at [69, 102] on link "Upload Videos" at bounding box center [66, 114] width 123 height 24
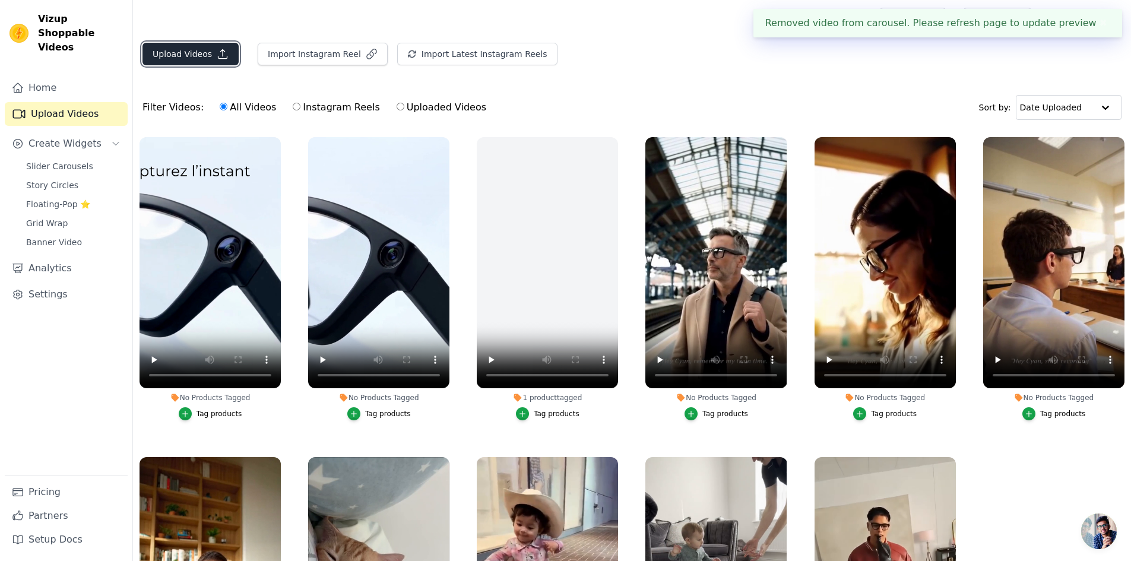
click at [179, 55] on button "Upload Videos" at bounding box center [190, 54] width 96 height 23
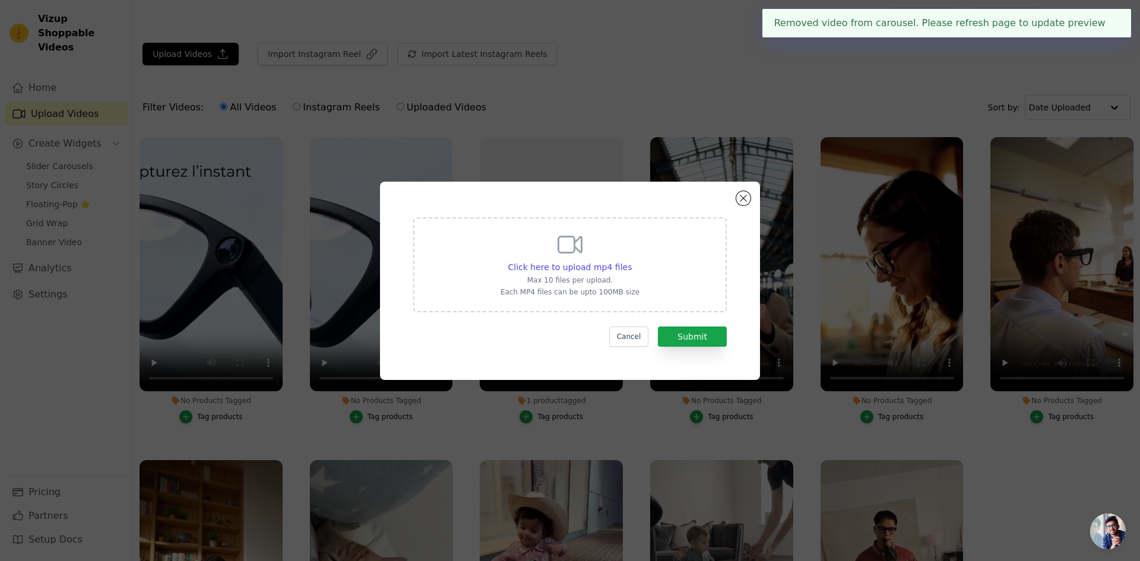
click at [587, 258] on div "Click here to upload mp4 files Max 10 files per upload. Each MP4 files can be u…" at bounding box center [569, 263] width 139 height 66
click at [631, 261] on input "Click here to upload mp4 files Max 10 files per upload. Each MP4 files can be u…" at bounding box center [631, 261] width 1 height 1
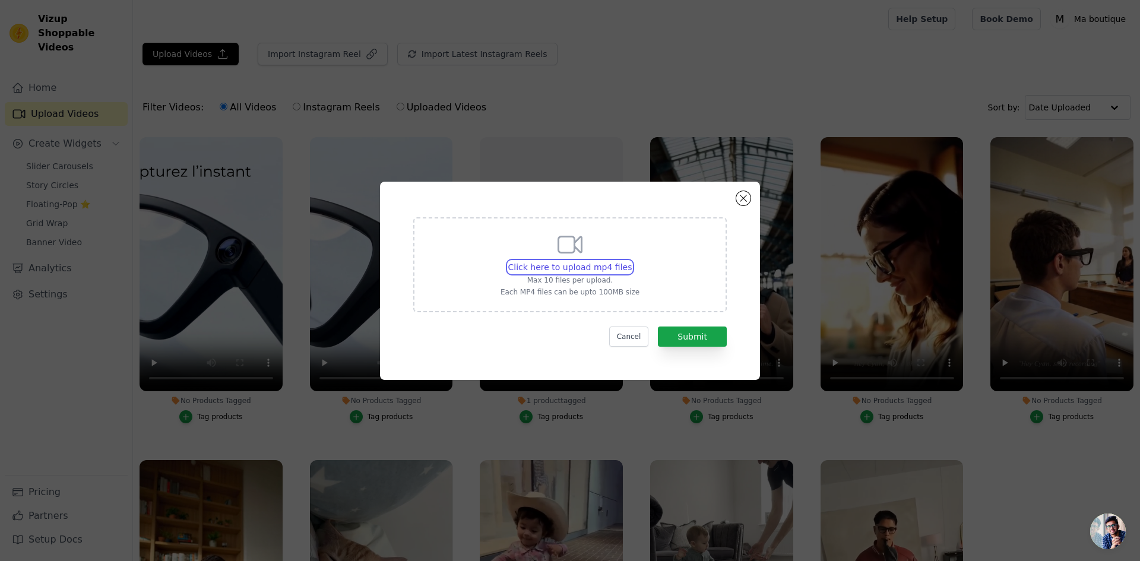
type input "C:\fakepath\Capturez l’instant (800 x 800 px) (1).mp4"
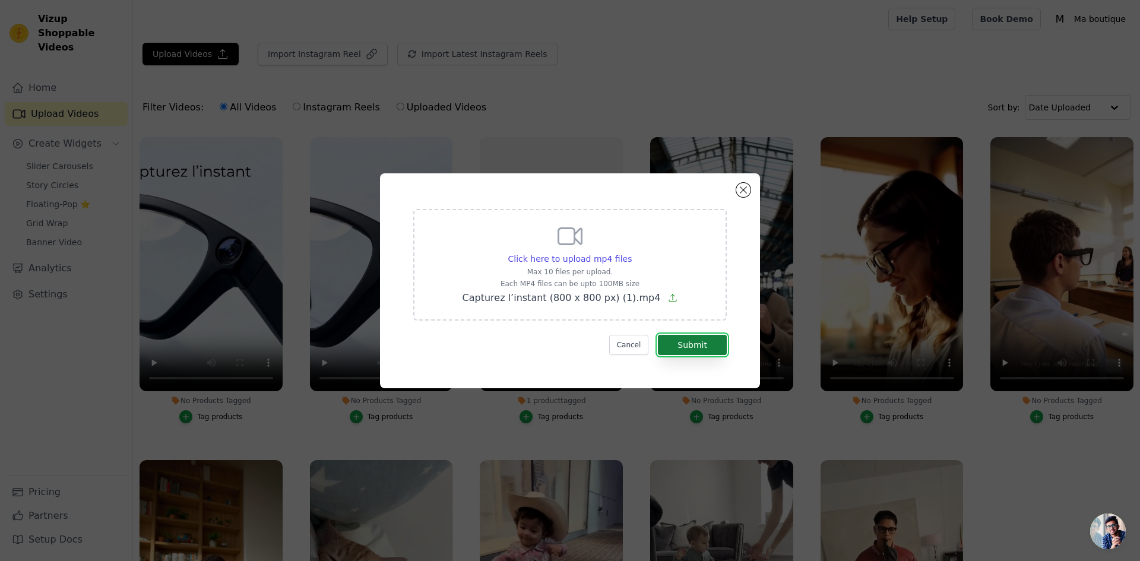
click at [695, 341] on button "Submit" at bounding box center [692, 345] width 69 height 20
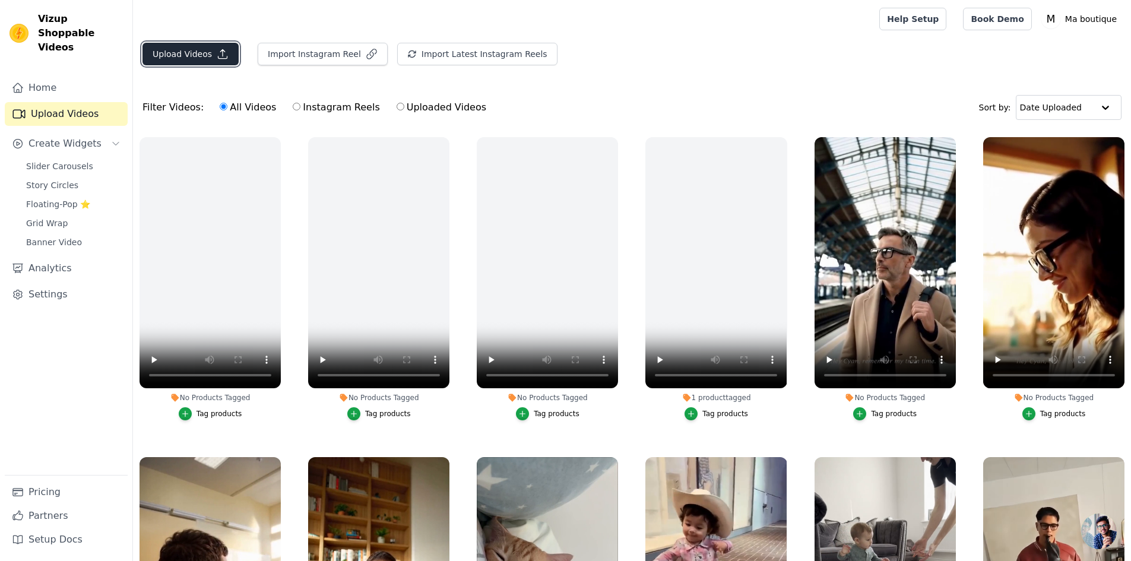
click at [201, 50] on button "Upload Videos" at bounding box center [190, 54] width 96 height 23
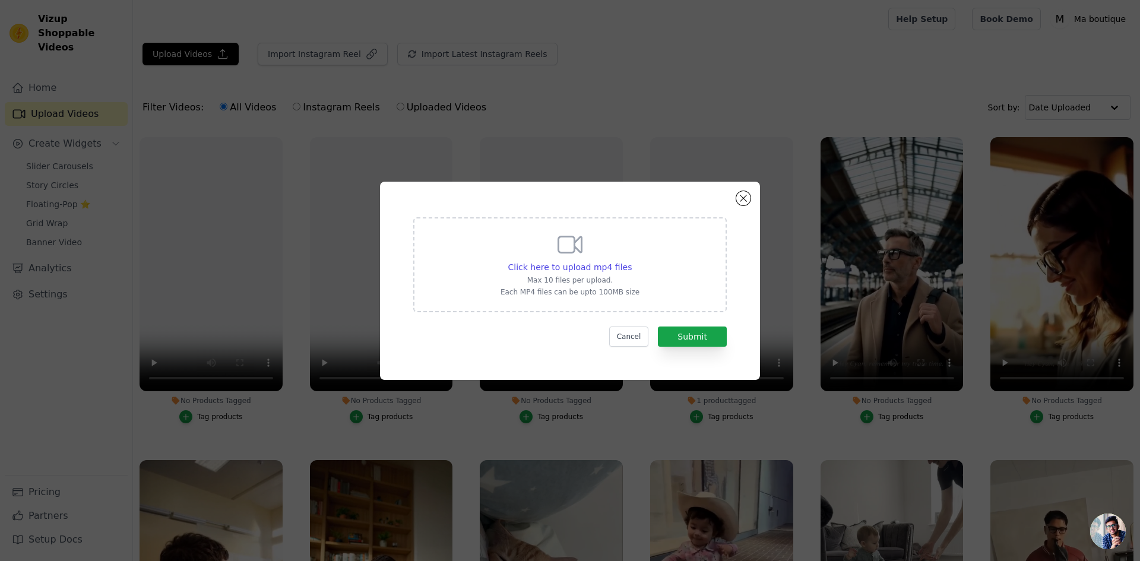
click at [563, 255] on icon at bounding box center [570, 244] width 28 height 28
click at [631, 261] on input "Click here to upload mp4 files Max 10 files per upload. Each MP4 files can be u…" at bounding box center [631, 261] width 1 height 1
type input "C:\fakepath\Capturez l’instant (800 x 800 px) (2).mp4"
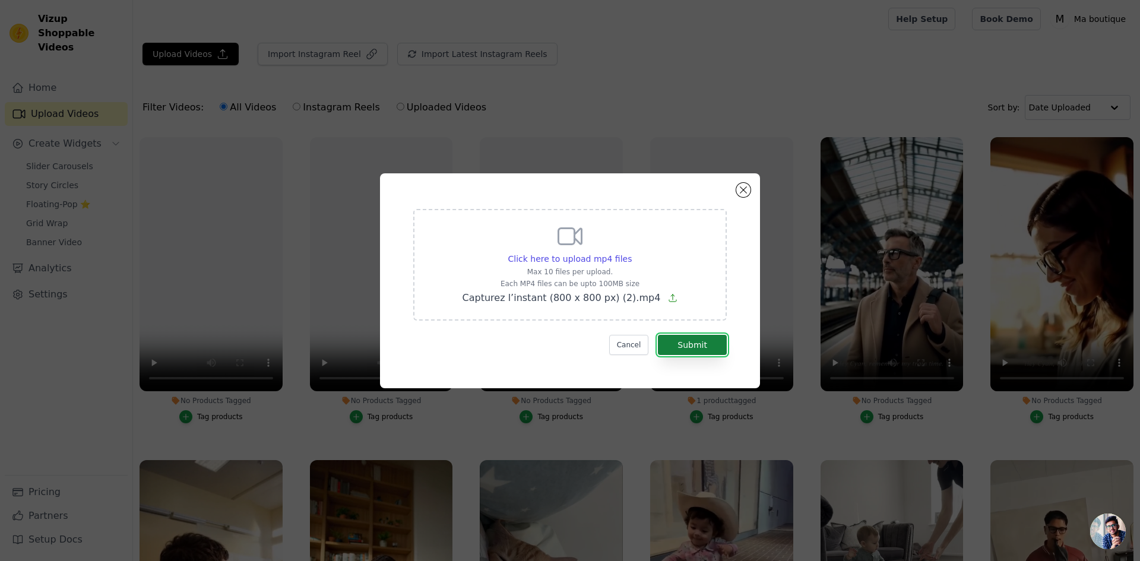
click at [690, 347] on button "Submit" at bounding box center [692, 345] width 69 height 20
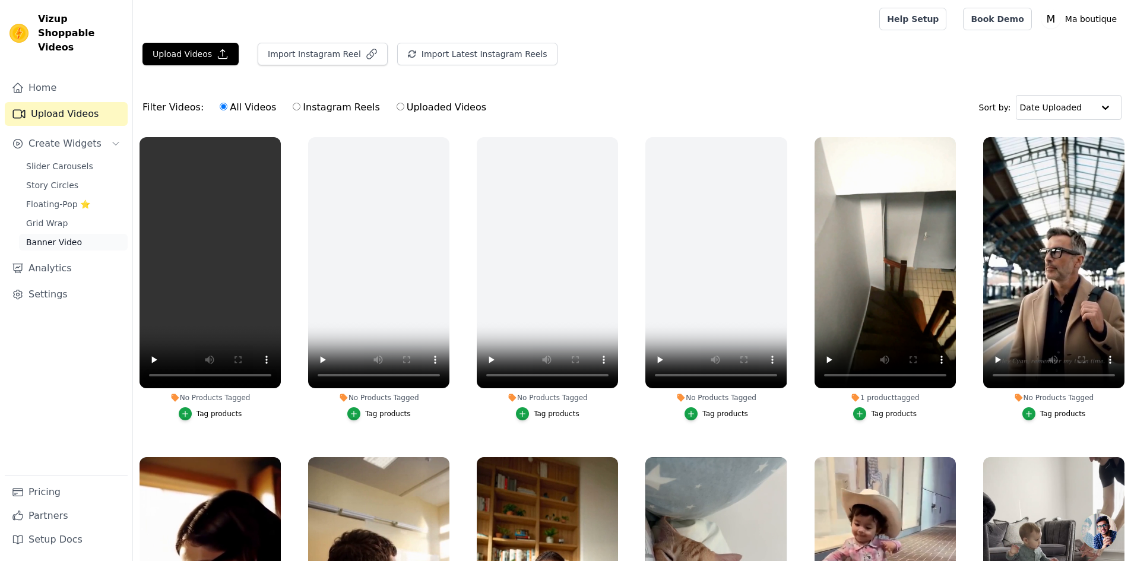
click at [54, 234] on link "Banner Video" at bounding box center [73, 242] width 109 height 17
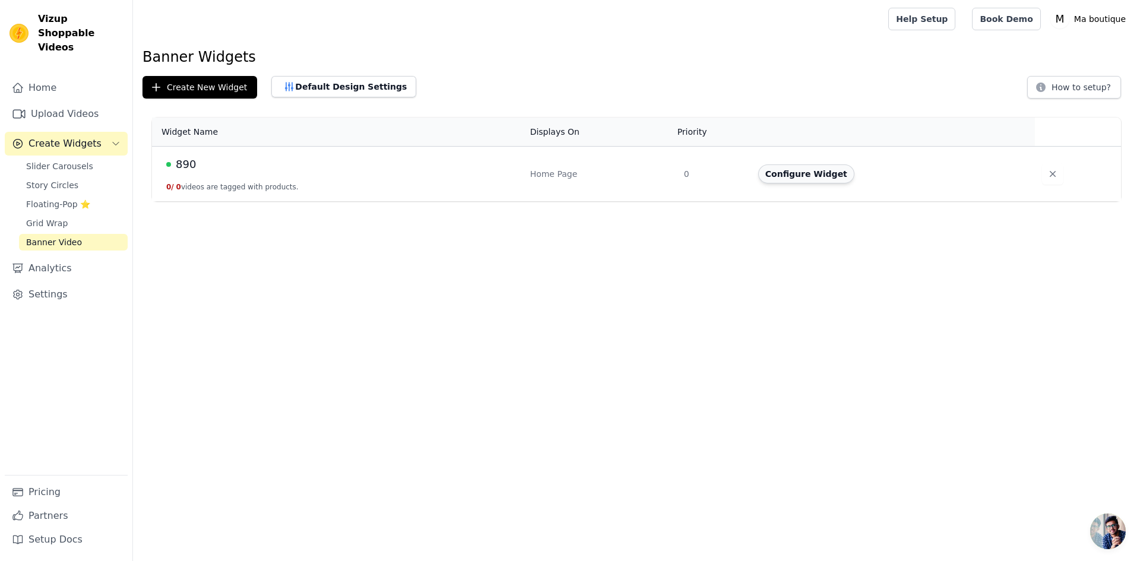
click at [793, 168] on button "Configure Widget" at bounding box center [806, 173] width 96 height 19
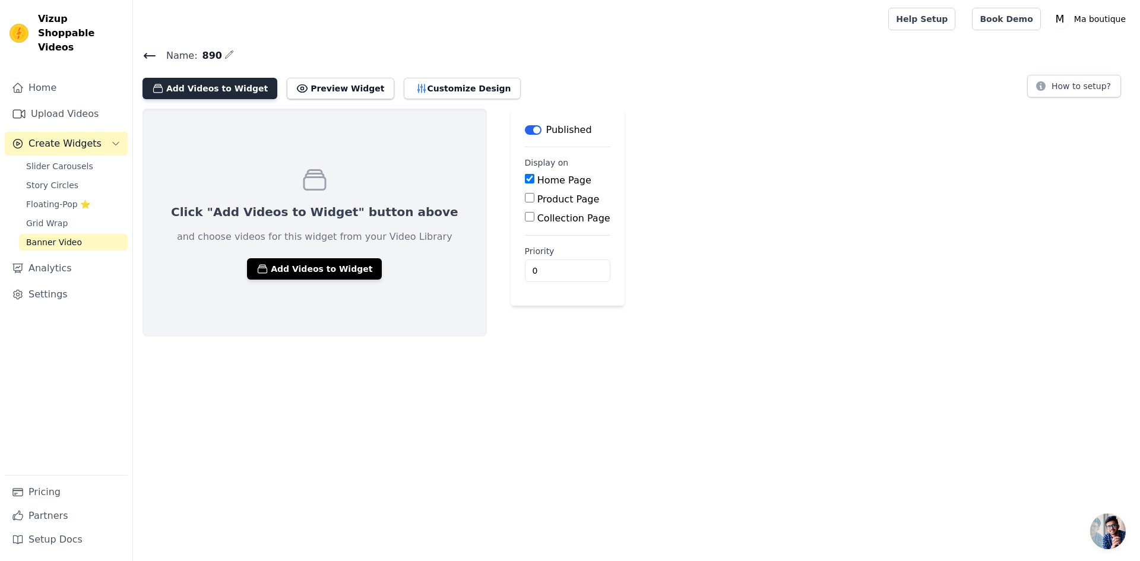
click at [213, 85] on button "Add Videos to Widget" at bounding box center [209, 88] width 135 height 21
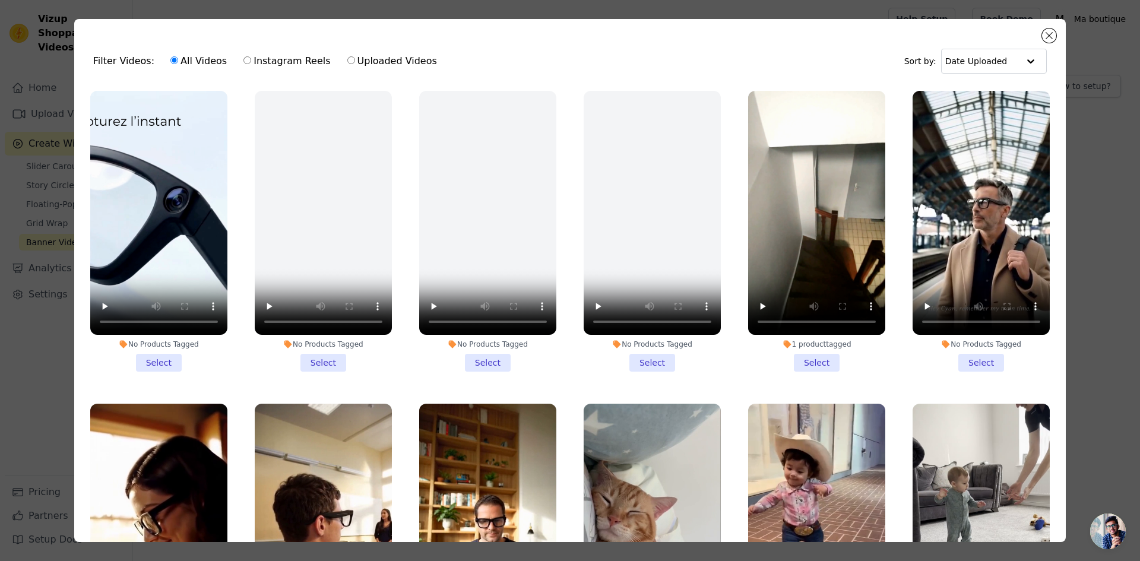
click at [169, 357] on li "No Products Tagged Select" at bounding box center [158, 231] width 137 height 281
click at [0, 0] on input "No Products Tagged Select" at bounding box center [0, 0] width 0 height 0
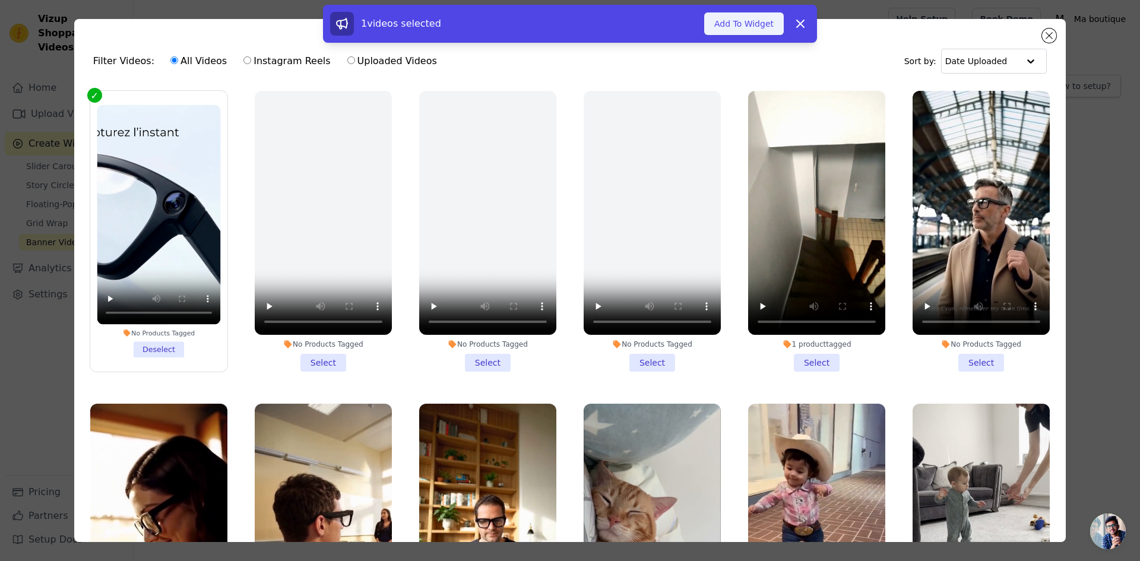
click at [749, 25] on button "Add To Widget" at bounding box center [744, 23] width 80 height 23
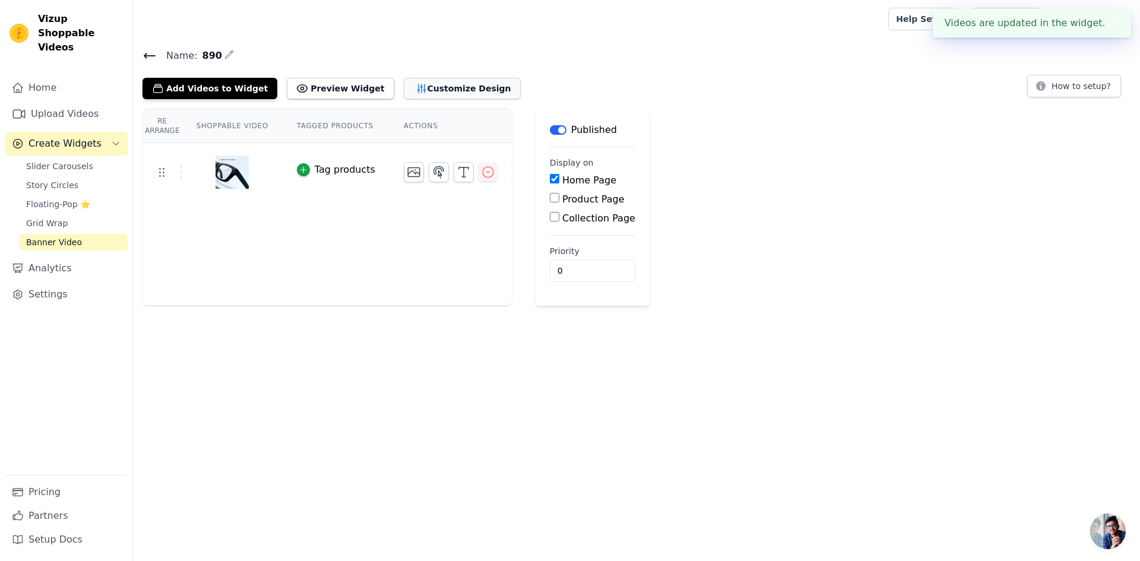
click at [448, 88] on button "Customize Design" at bounding box center [462, 88] width 117 height 21
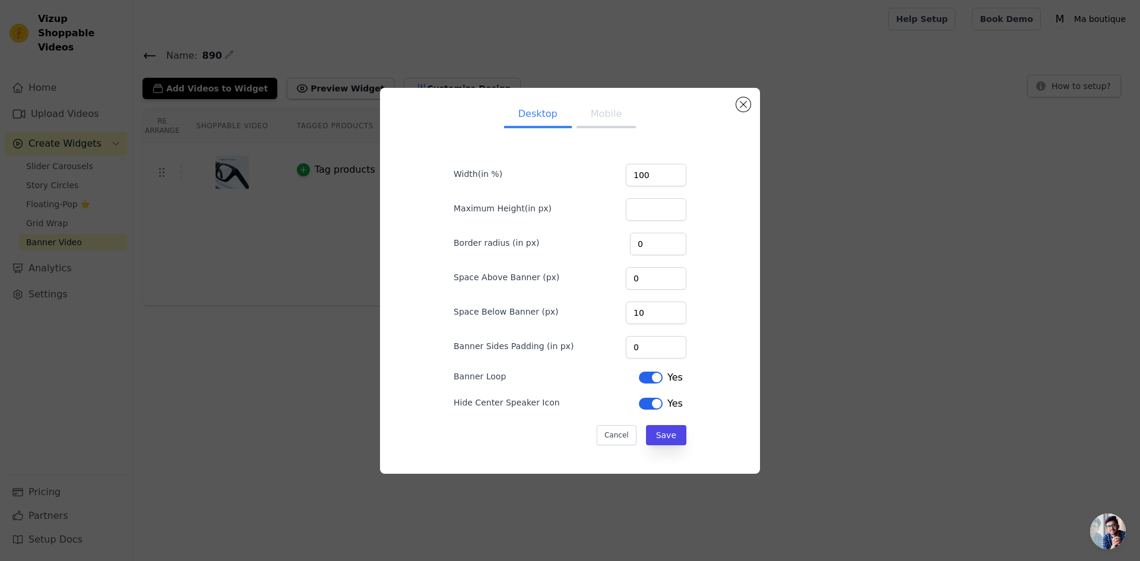
click at [579, 117] on button "Mobile" at bounding box center [605, 115] width 59 height 26
click at [667, 440] on button "Save" at bounding box center [666, 435] width 40 height 20
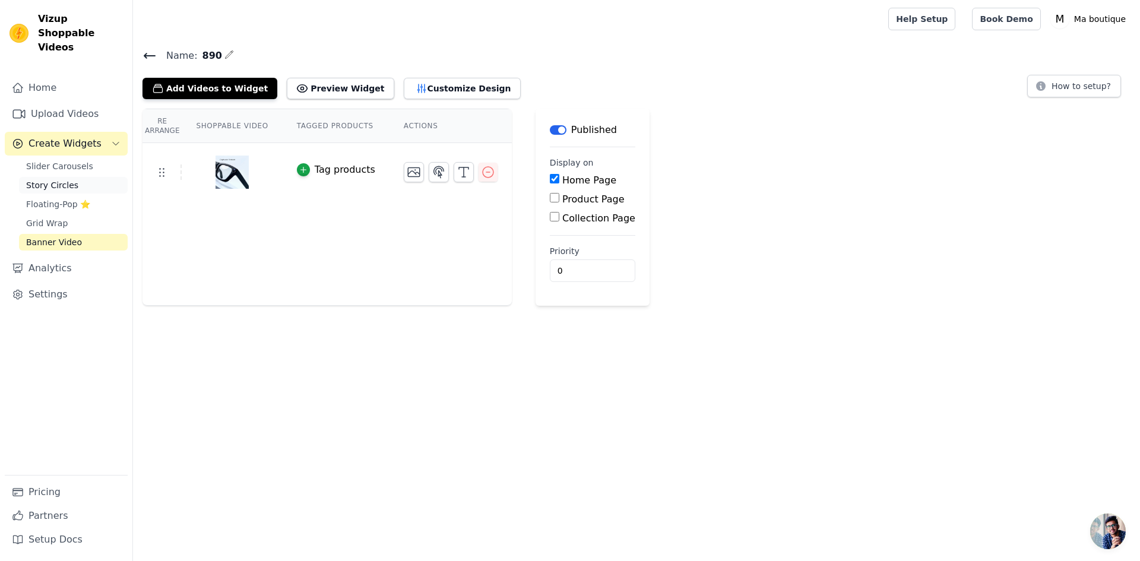
click at [80, 177] on link "Story Circles" at bounding box center [73, 185] width 109 height 17
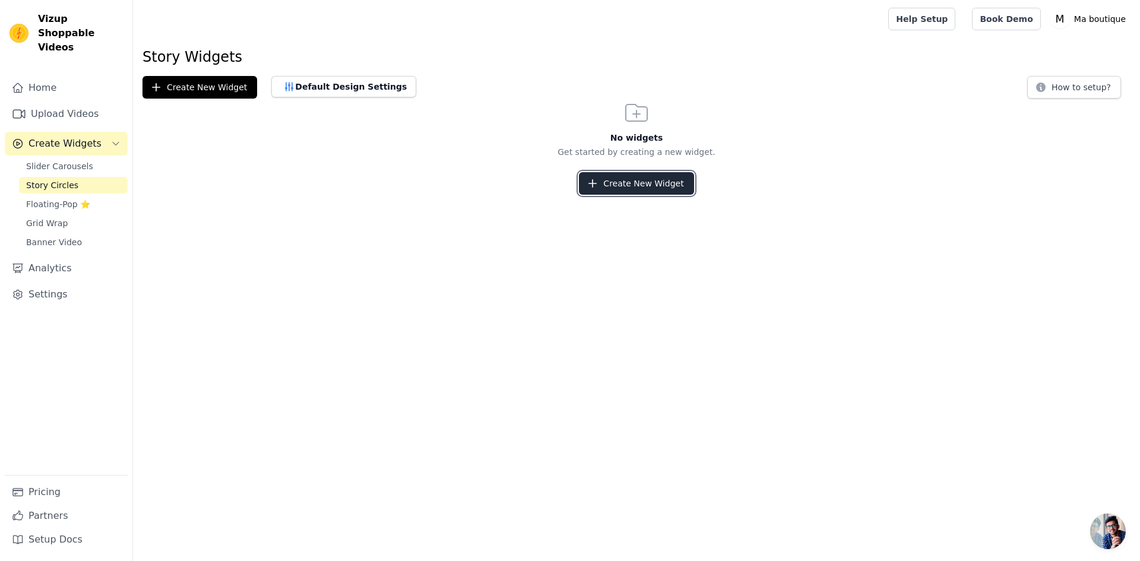
click at [647, 184] on button "Create New Widget" at bounding box center [636, 183] width 115 height 23
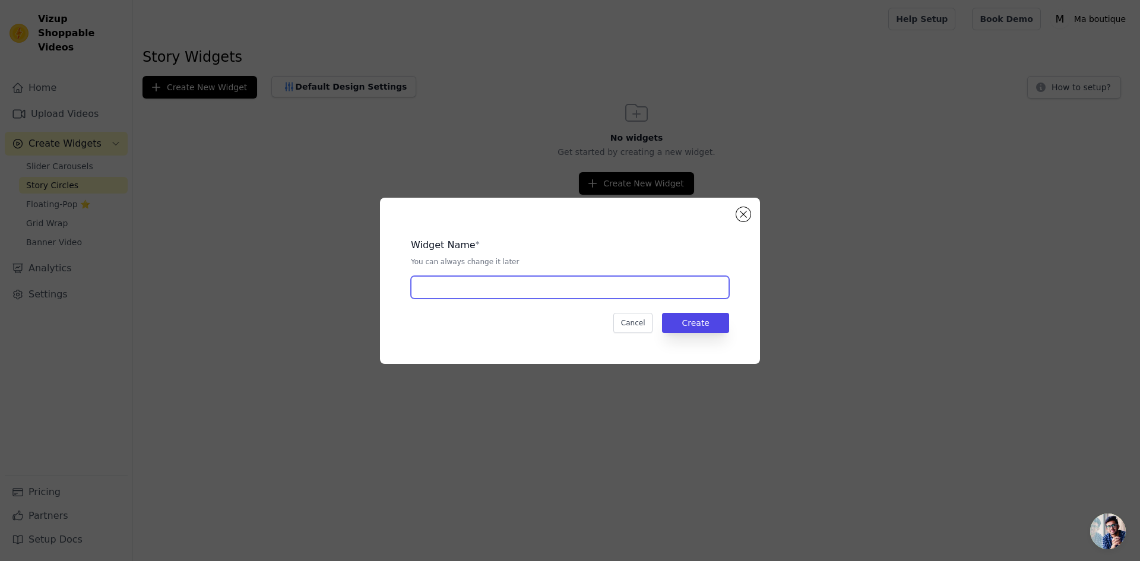
click at [617, 293] on input "text" at bounding box center [570, 287] width 318 height 23
type input "dcfvgg"
click at [698, 325] on button "Create" at bounding box center [695, 323] width 67 height 20
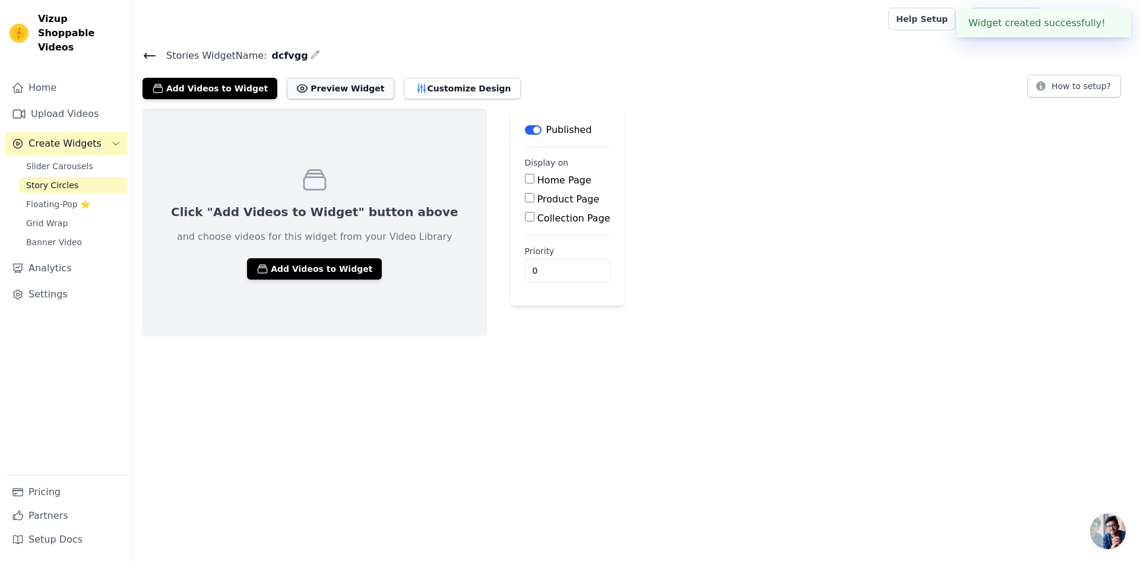
click at [320, 94] on button "Preview Widget" at bounding box center [340, 88] width 107 height 21
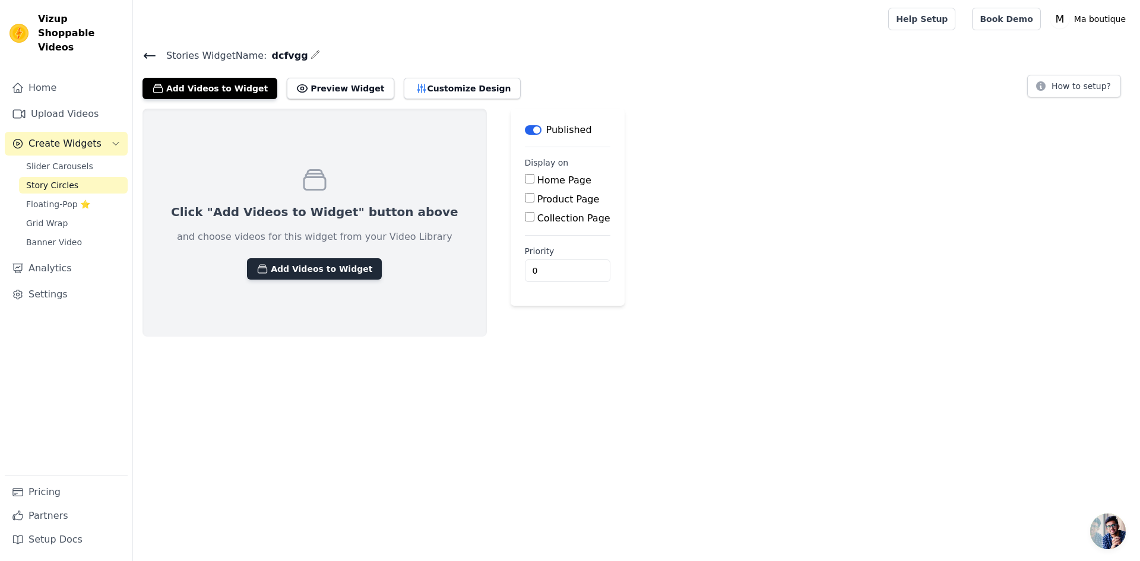
click at [318, 268] on button "Add Videos to Widget" at bounding box center [314, 268] width 135 height 21
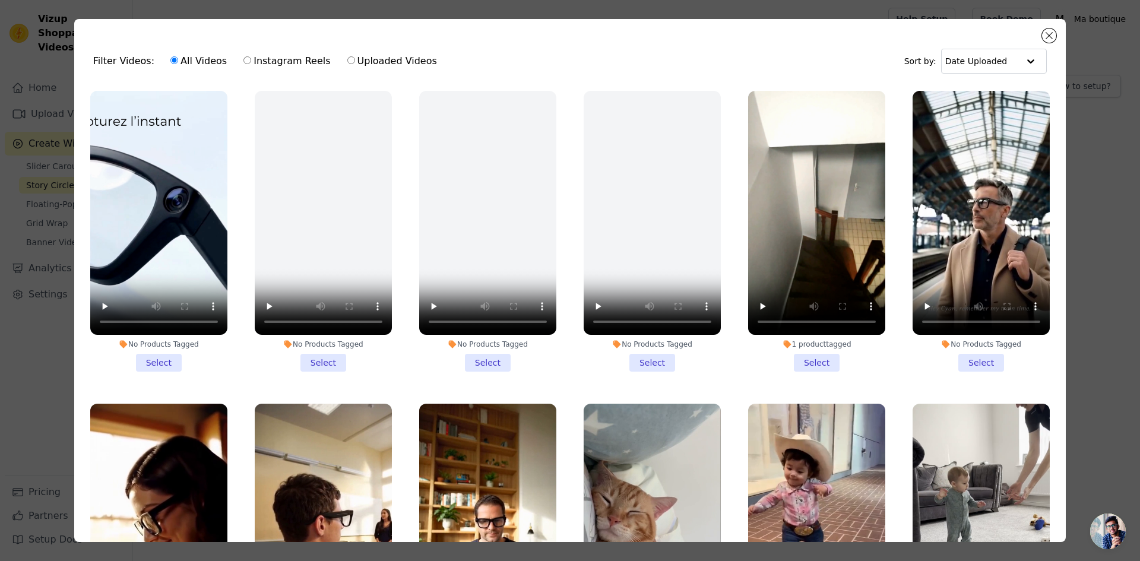
click at [810, 353] on li "1 product tagged Select" at bounding box center [816, 231] width 137 height 281
click at [0, 0] on input "1 product tagged Select" at bounding box center [0, 0] width 0 height 0
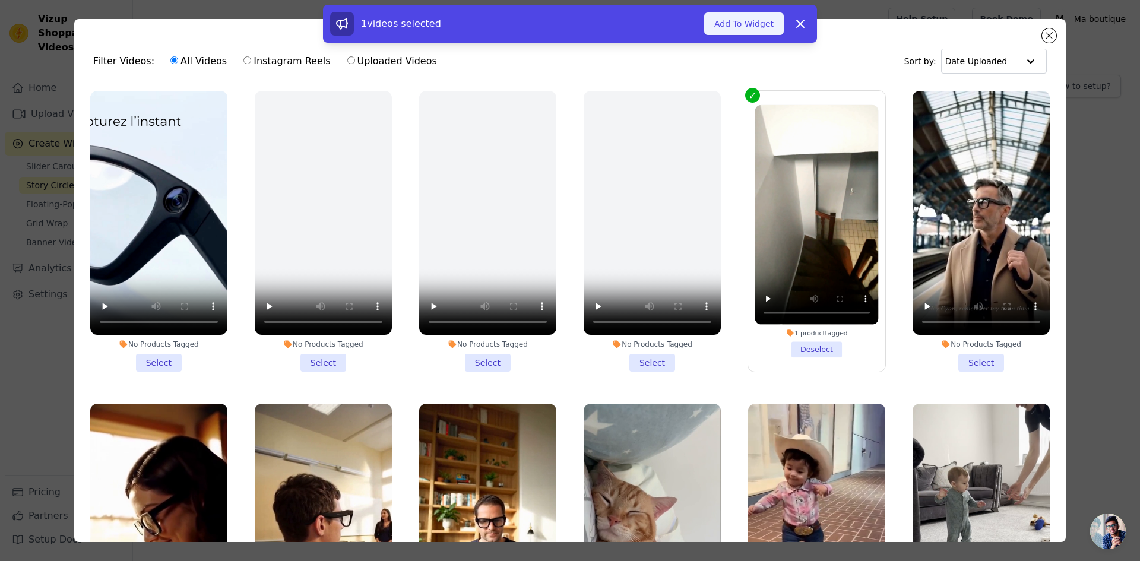
click at [728, 18] on button "Add To Widget" at bounding box center [744, 23] width 80 height 23
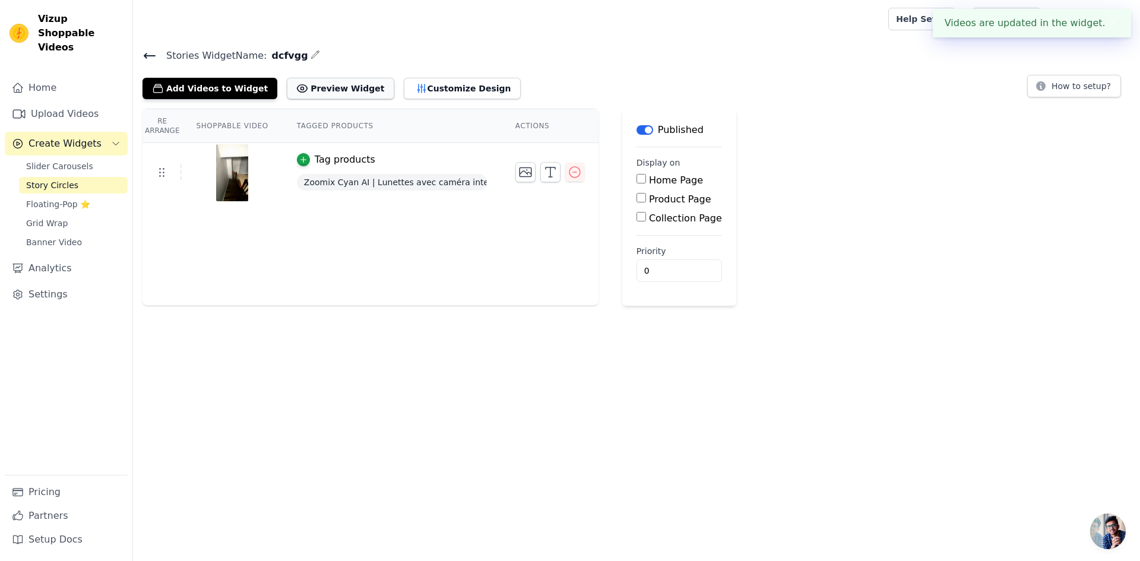
click at [330, 88] on button "Preview Widget" at bounding box center [340, 88] width 107 height 21
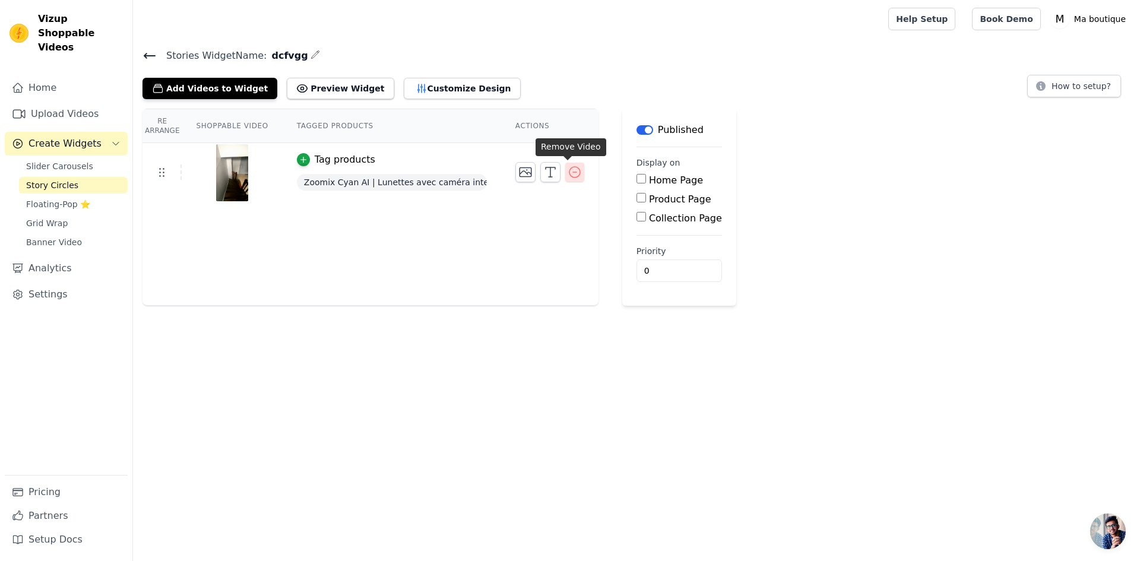
click at [568, 172] on icon "button" at bounding box center [575, 172] width 14 height 14
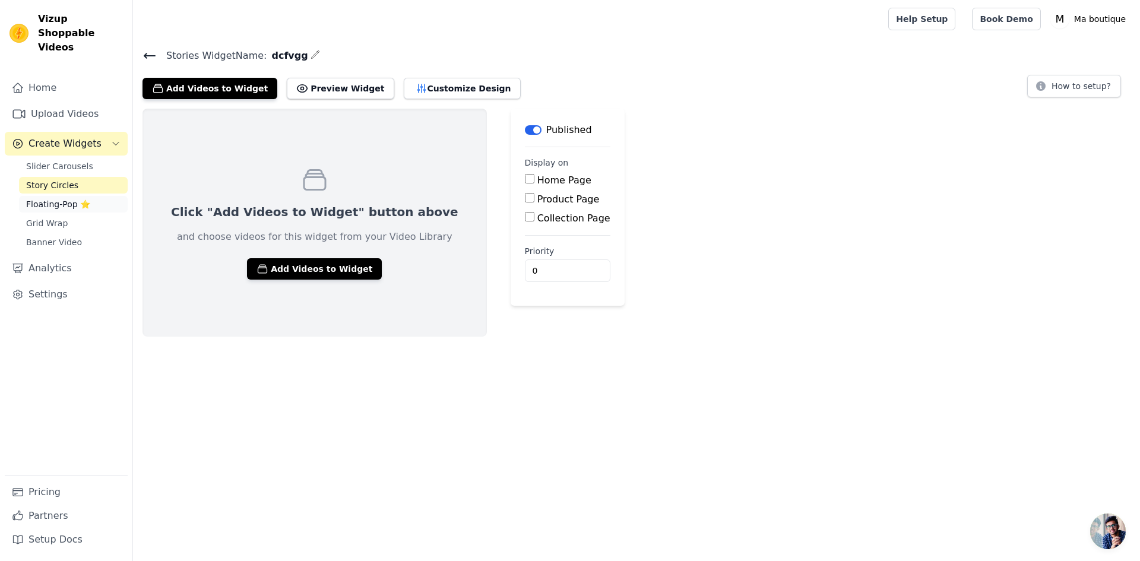
click at [69, 198] on span "Floating-Pop ⭐" at bounding box center [58, 204] width 64 height 12
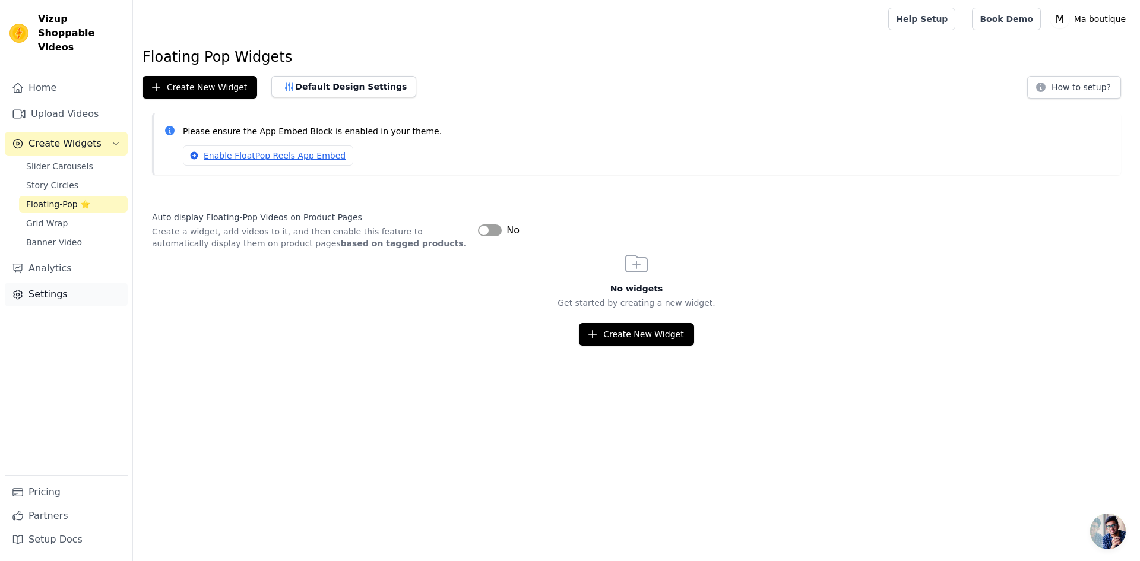
click at [73, 283] on link "Settings" at bounding box center [66, 295] width 123 height 24
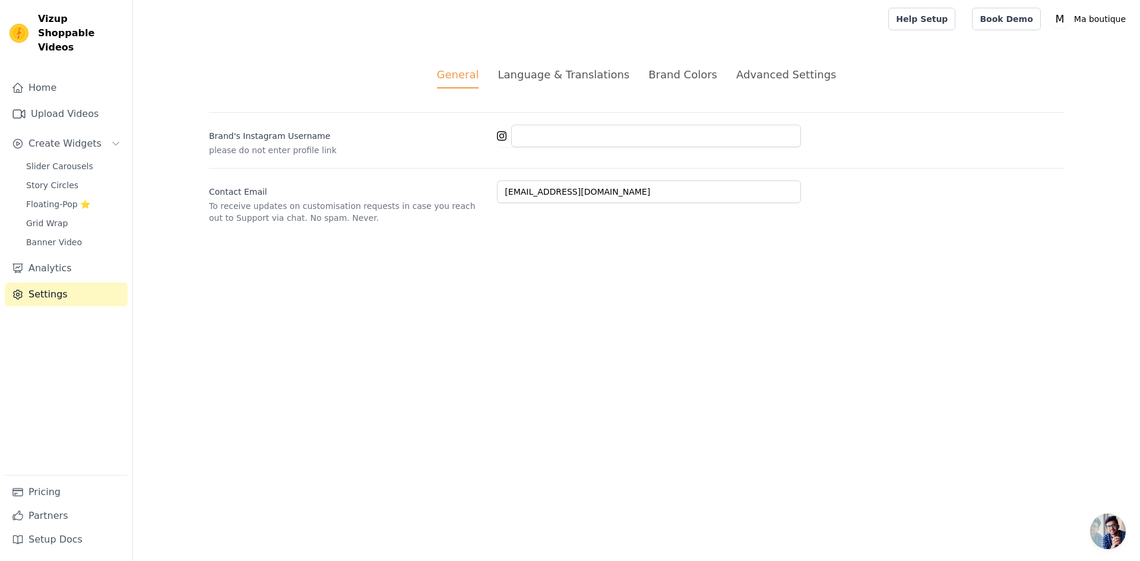
click at [600, 77] on div "Language & Translations" at bounding box center [564, 74] width 132 height 16
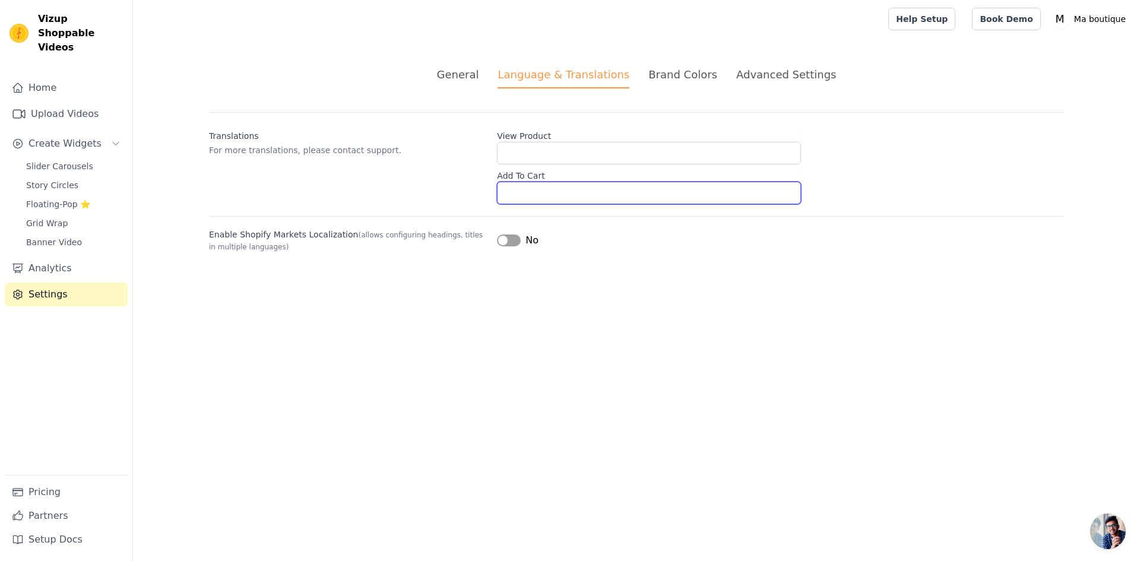
click at [539, 183] on input "Add To Cart" at bounding box center [649, 193] width 304 height 23
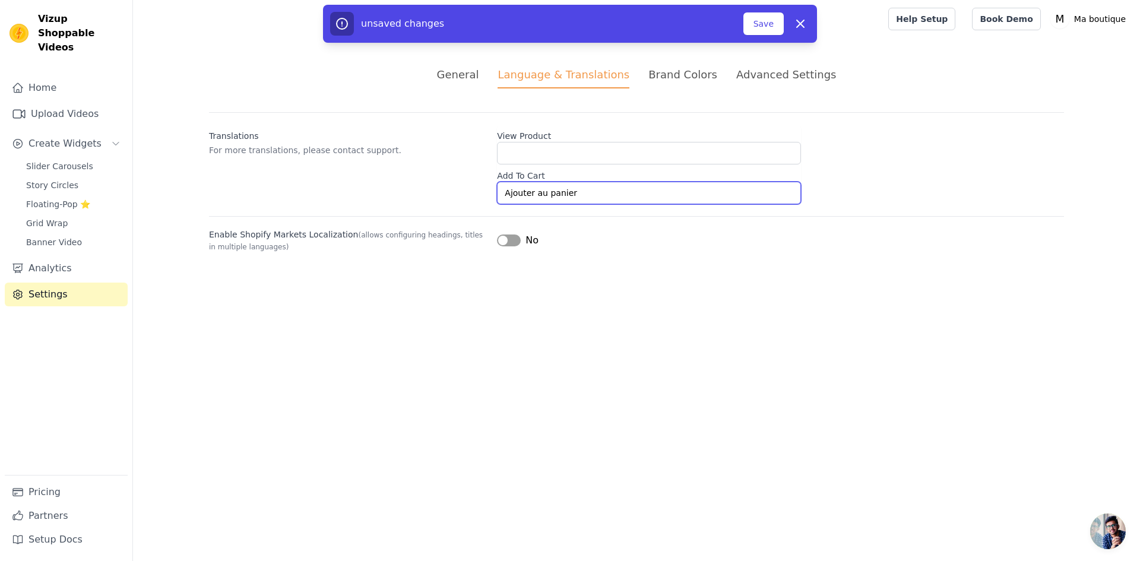
type input "Ajouter au panier"
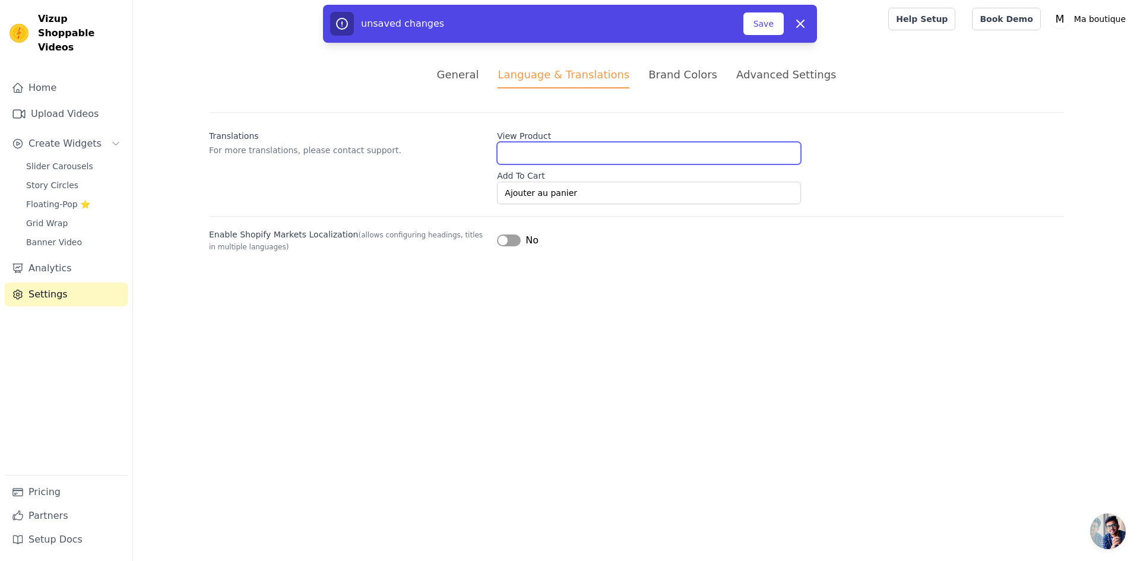
click at [542, 156] on input "View Product" at bounding box center [649, 153] width 304 height 23
type input "Voir le produit"
click at [680, 71] on div "Brand Colors" at bounding box center [682, 74] width 69 height 16
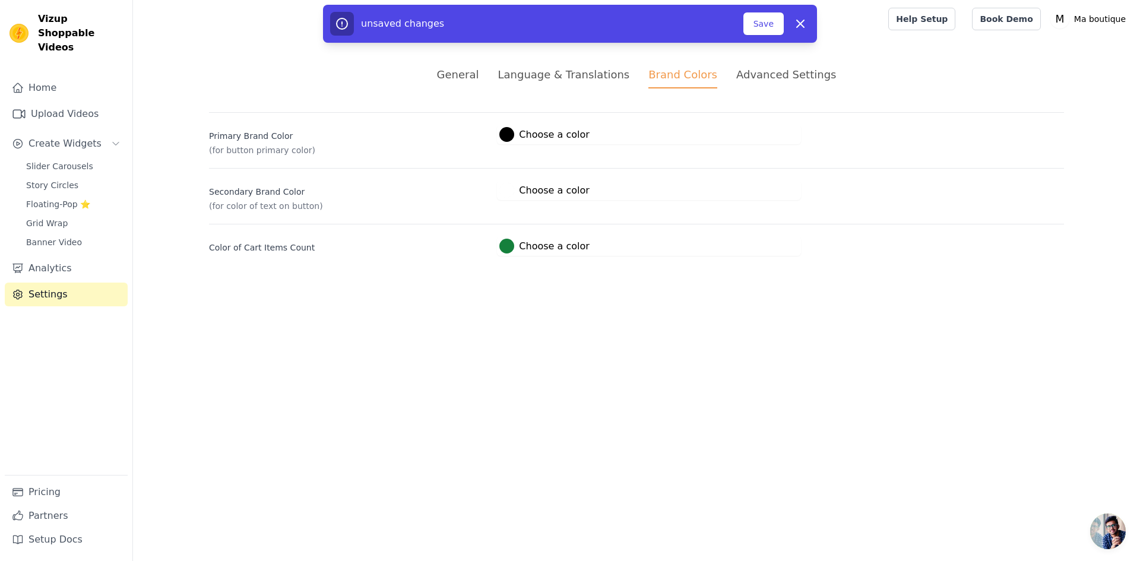
click at [747, 76] on div "Advanced Settings" at bounding box center [786, 74] width 100 height 16
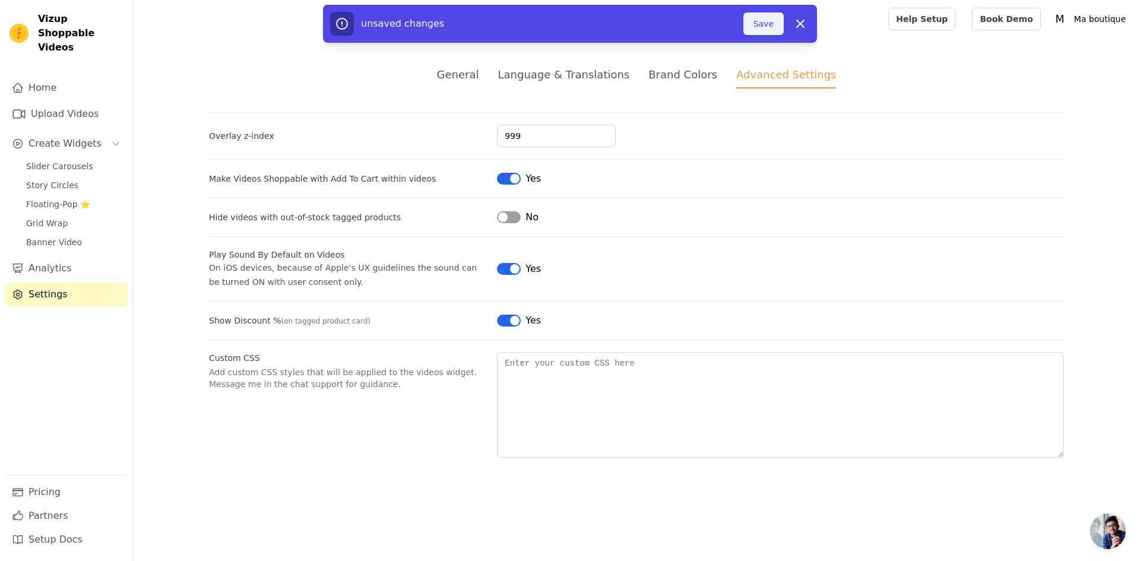
click at [761, 26] on button "Save" at bounding box center [763, 23] width 40 height 23
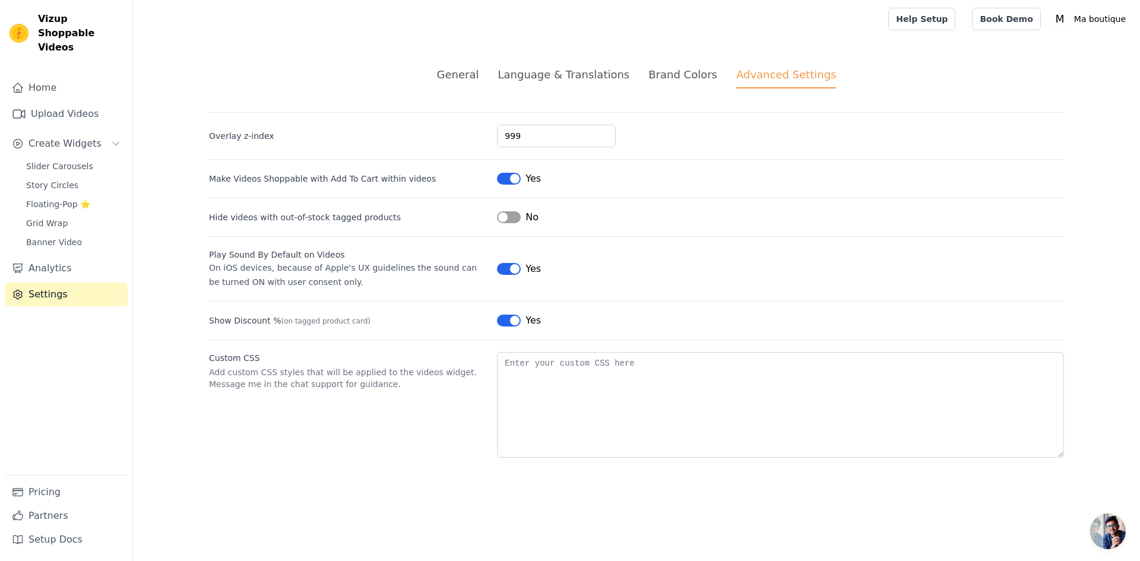
click at [682, 68] on div "Brand Colors" at bounding box center [682, 74] width 69 height 16
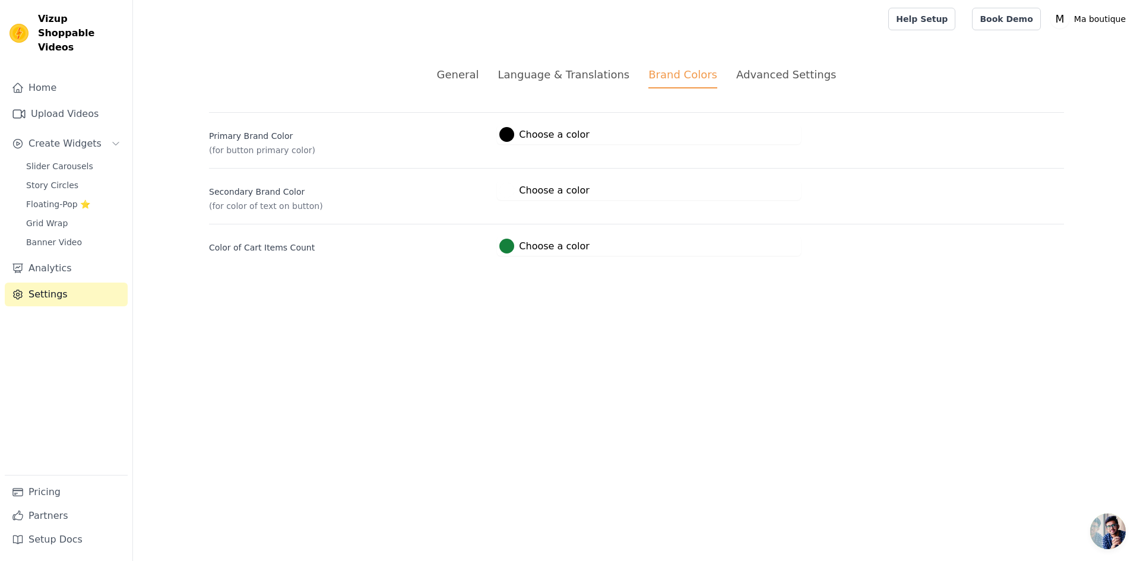
click at [576, 72] on div "Language & Translations" at bounding box center [564, 74] width 132 height 16
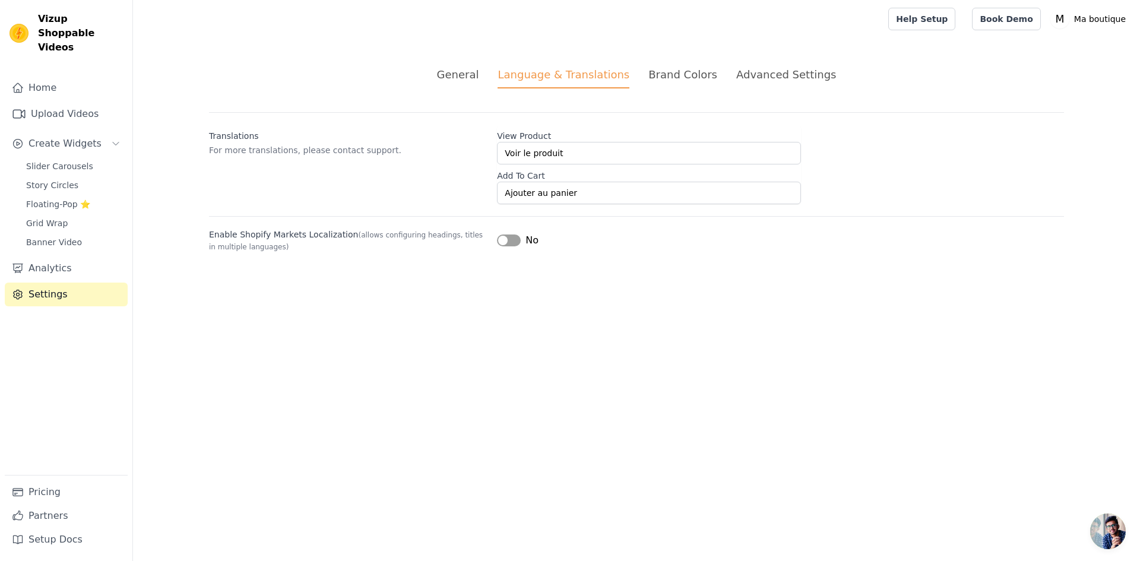
click at [515, 240] on button "Label" at bounding box center [509, 241] width 24 height 12
click at [61, 236] on span "Banner Video" at bounding box center [54, 242] width 56 height 12
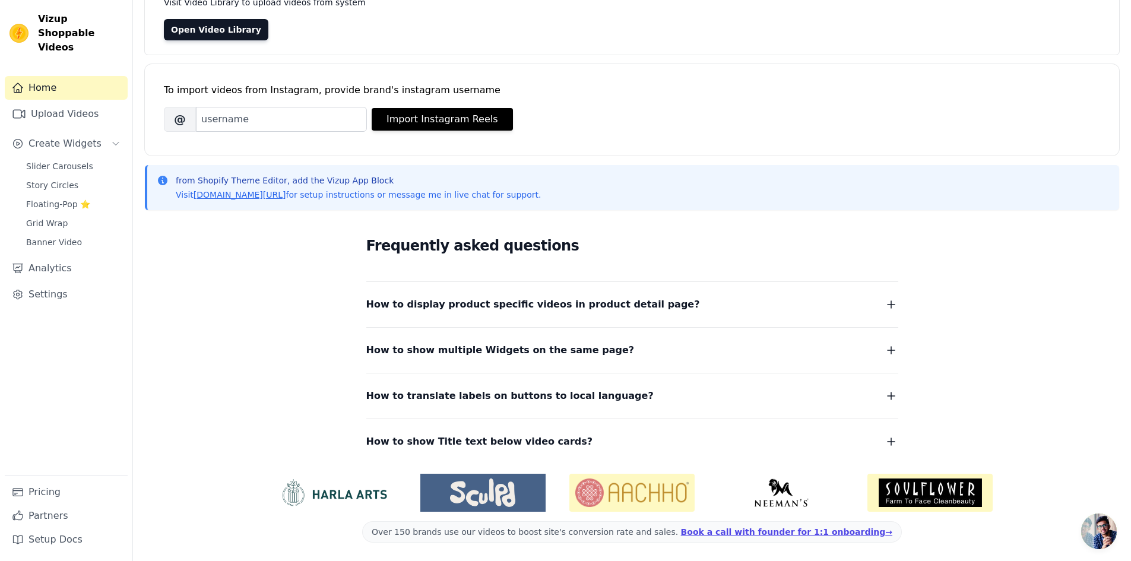
scroll to position [105, 0]
click at [57, 256] on link "Analytics" at bounding box center [66, 268] width 123 height 24
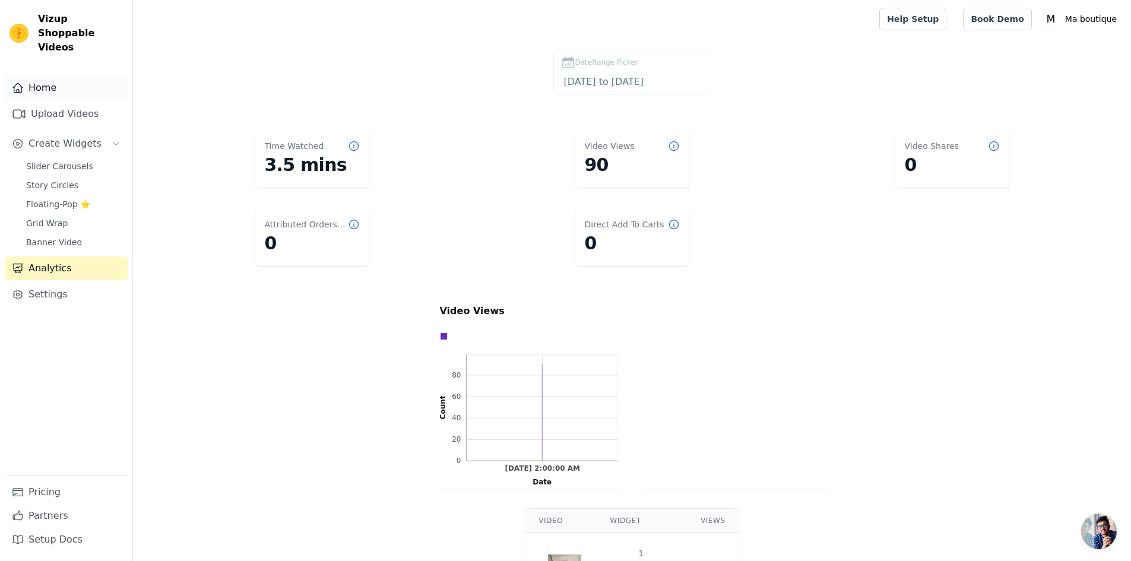
click at [58, 76] on link "Home" at bounding box center [66, 88] width 123 height 24
